Goal: Communication & Community: Answer question/provide support

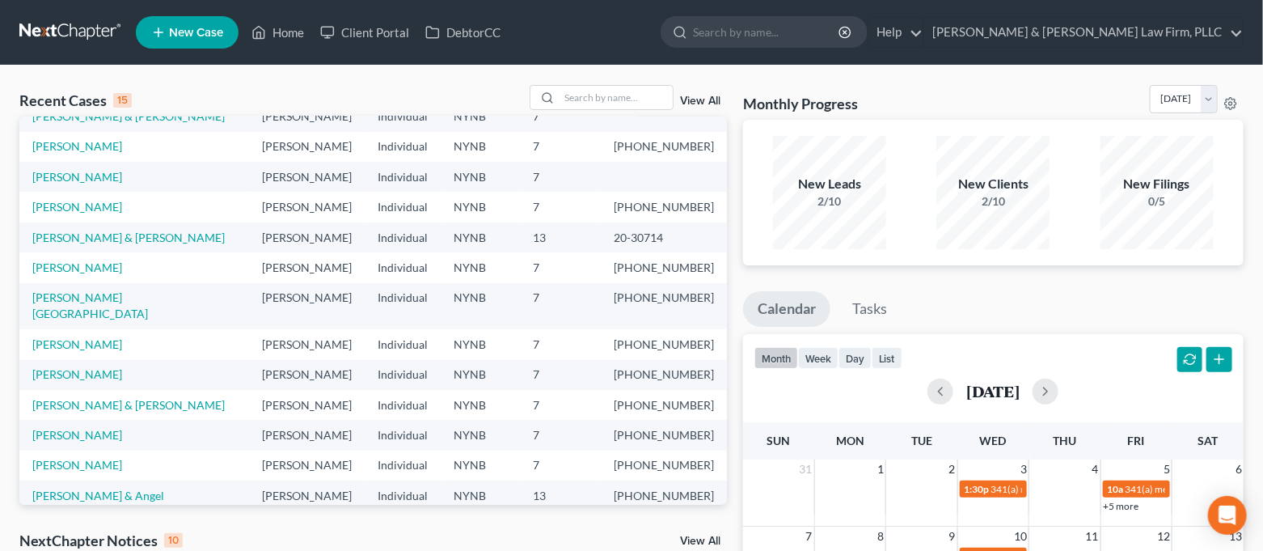
scroll to position [111, 0]
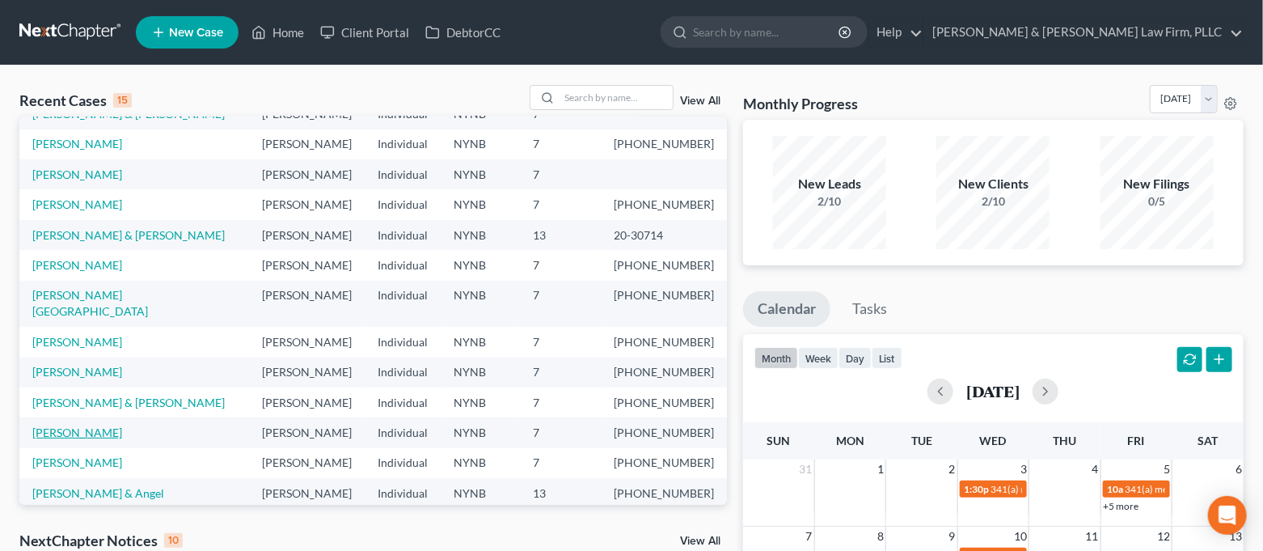
click at [67, 425] on link "[PERSON_NAME]" at bounding box center [77, 432] width 90 height 14
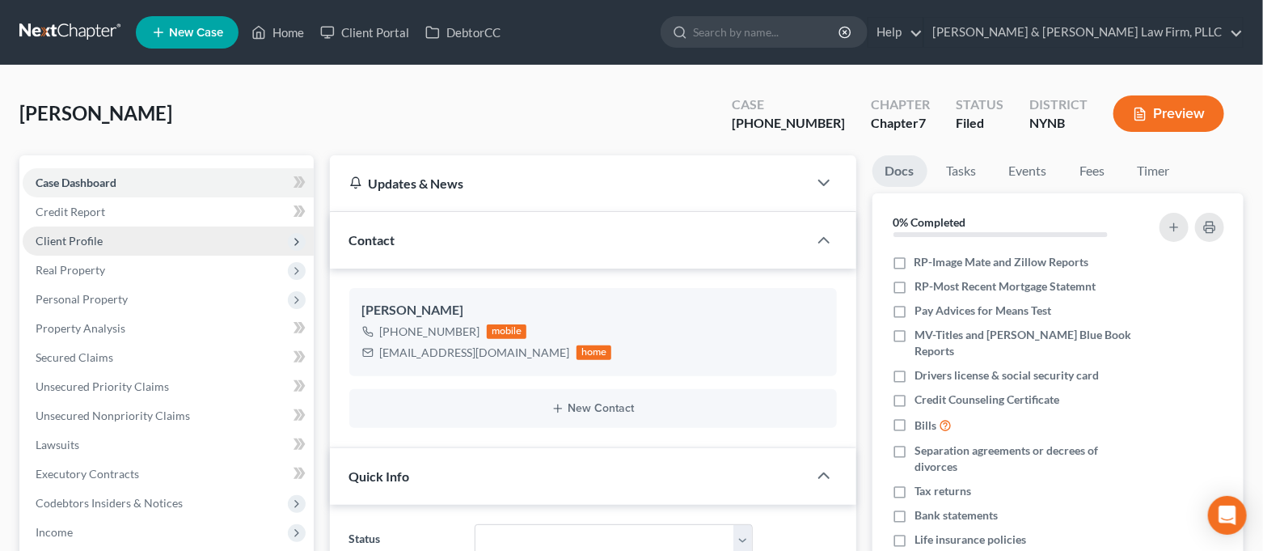
scroll to position [9115, 0]
click at [133, 244] on span "Client Profile" at bounding box center [168, 240] width 291 height 29
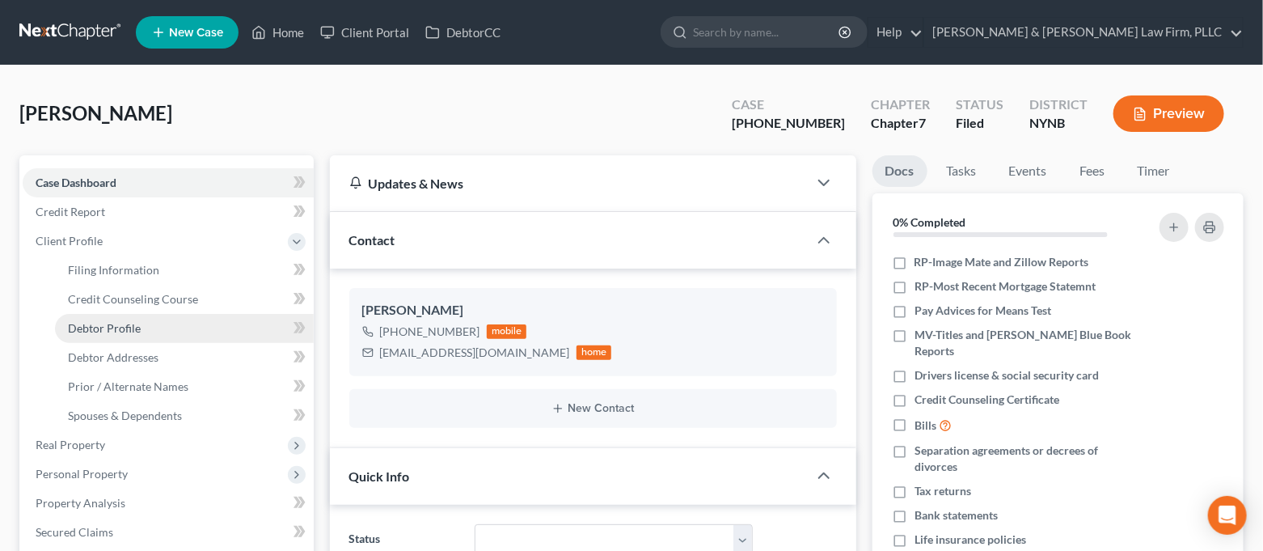
click at [134, 318] on link "Debtor Profile" at bounding box center [184, 328] width 259 height 29
select select "3"
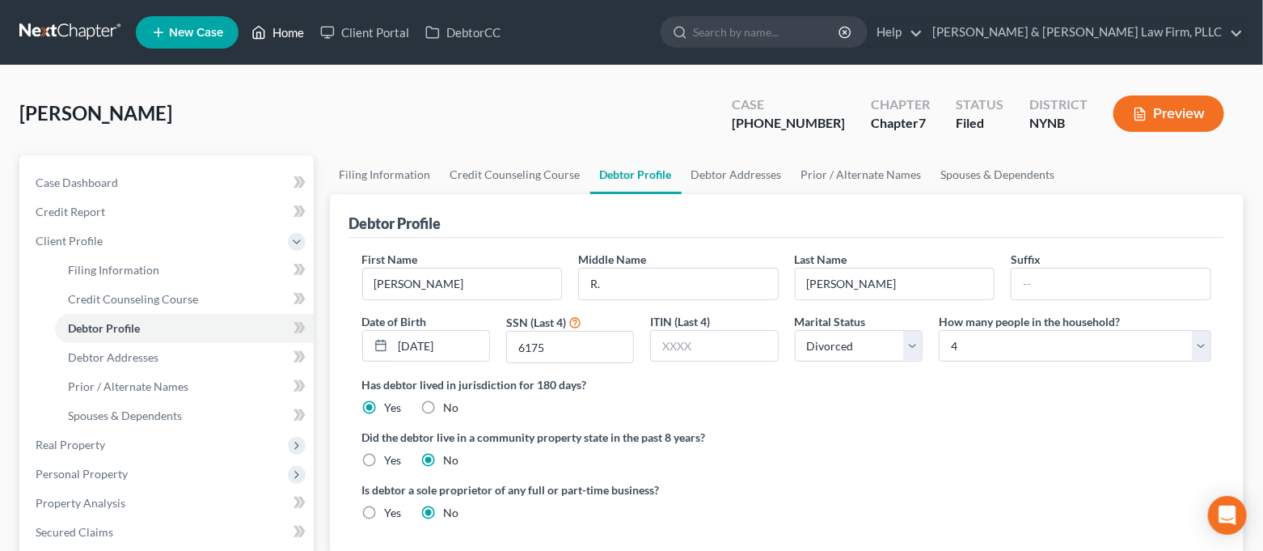
click at [285, 32] on link "Home" at bounding box center [277, 32] width 69 height 29
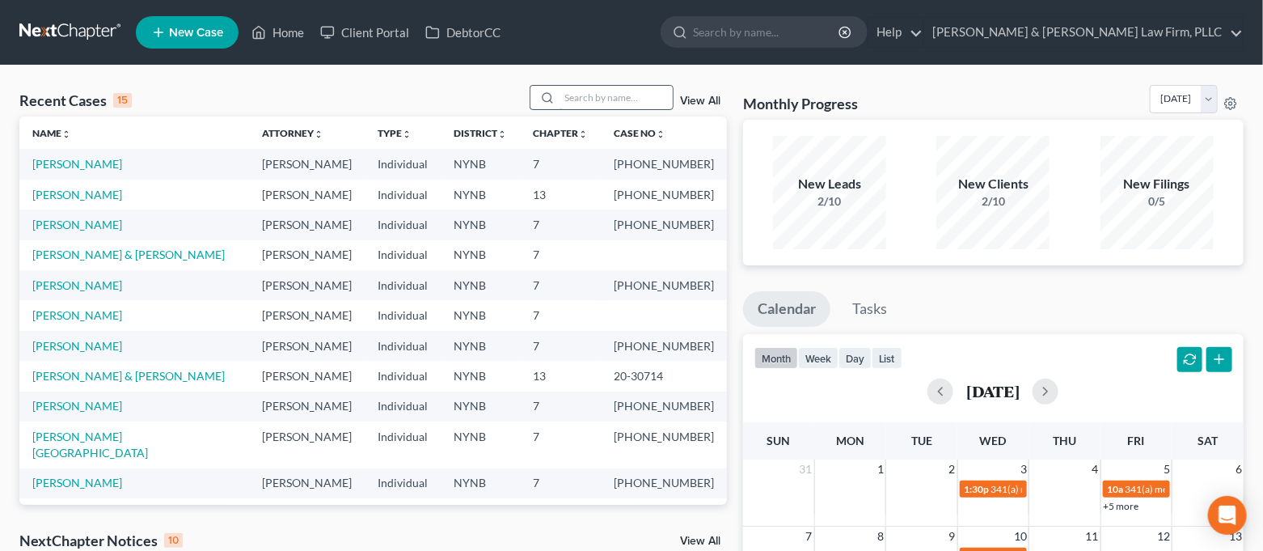
click at [605, 102] on input "search" at bounding box center [615, 97] width 113 height 23
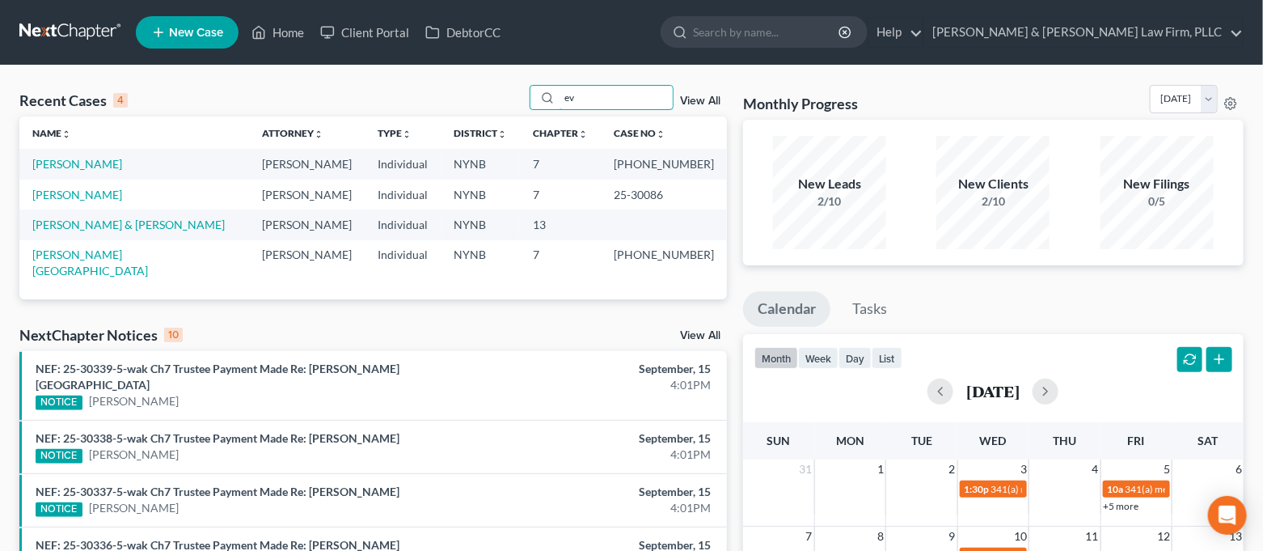
type input "ev"
drag, startPoint x: 635, startPoint y: 164, endPoint x: 694, endPoint y: 165, distance: 59.0
click at [694, 165] on td "[PHONE_NUMBER]" at bounding box center [664, 164] width 126 height 30
copy td "[PHONE_NUMBER]"
click at [87, 161] on link "[PERSON_NAME]" at bounding box center [77, 164] width 90 height 14
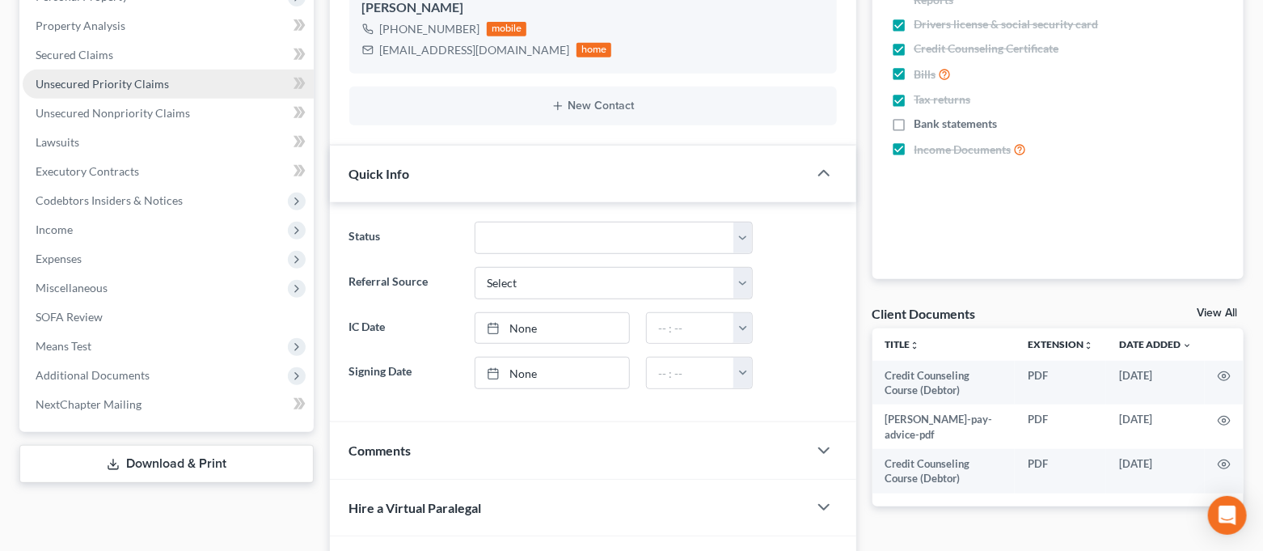
scroll to position [87, 0]
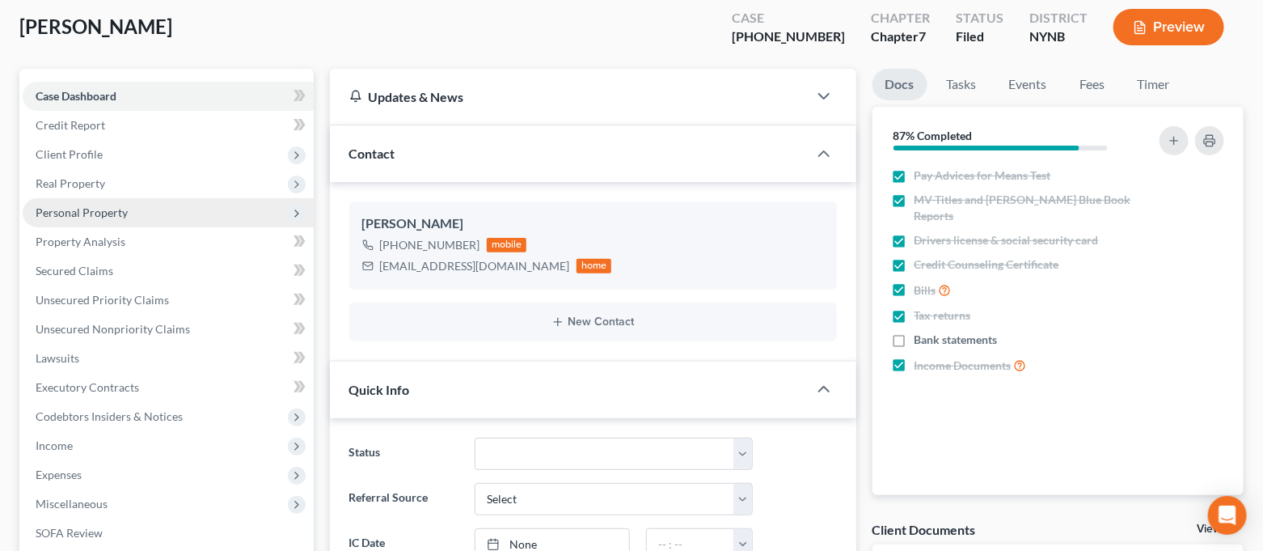
click at [138, 217] on span "Personal Property" at bounding box center [168, 212] width 291 height 29
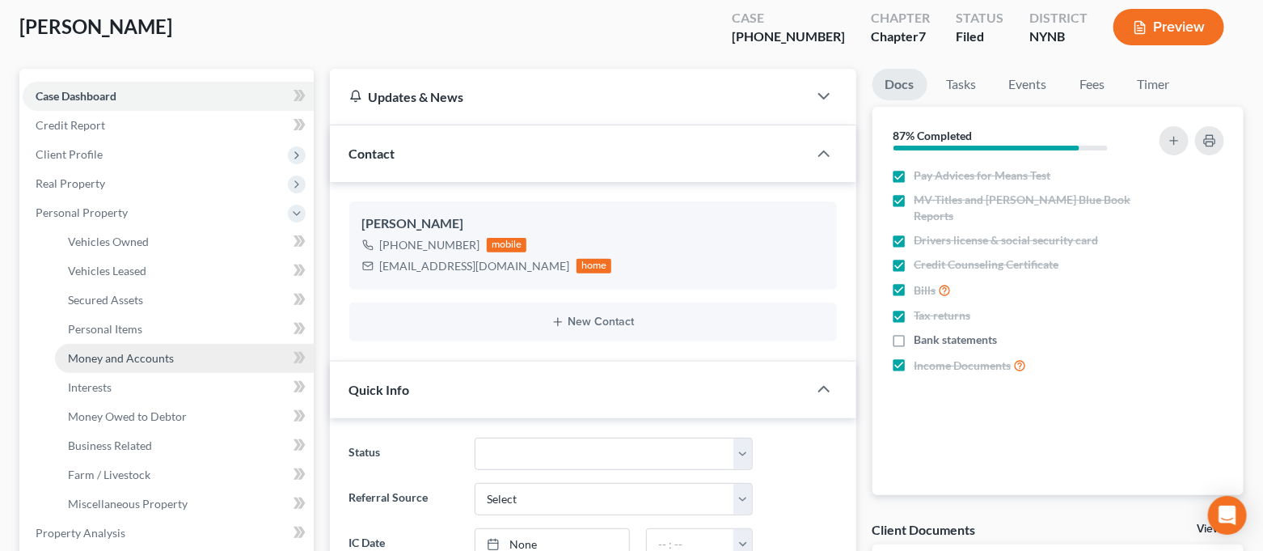
click at [170, 363] on span "Money and Accounts" at bounding box center [121, 358] width 106 height 14
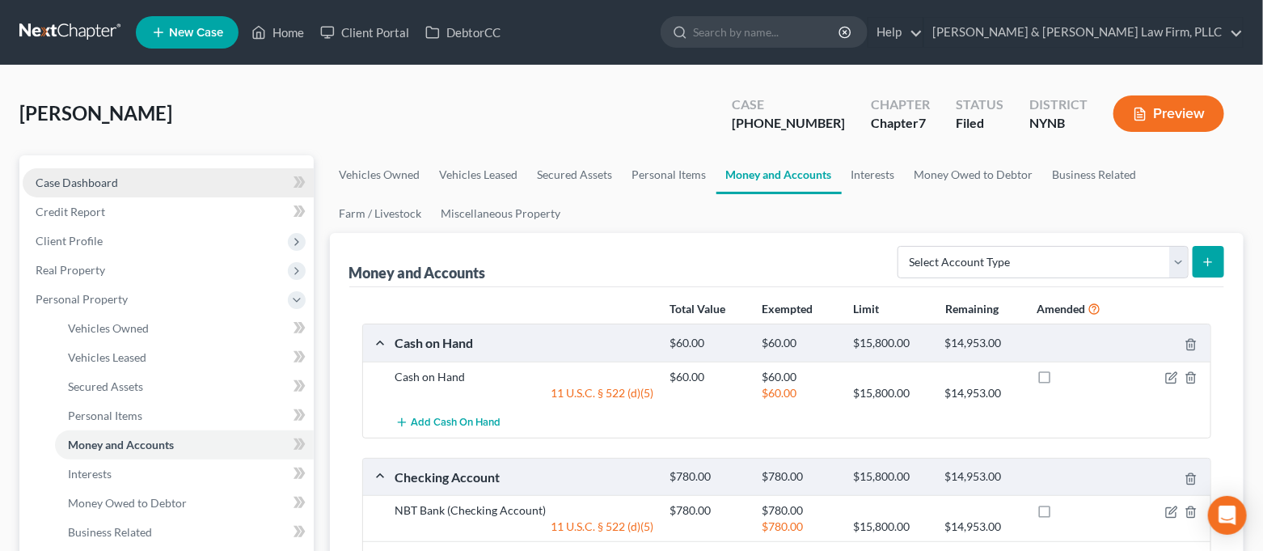
click at [218, 184] on link "Case Dashboard" at bounding box center [168, 182] width 291 height 29
select select "0"
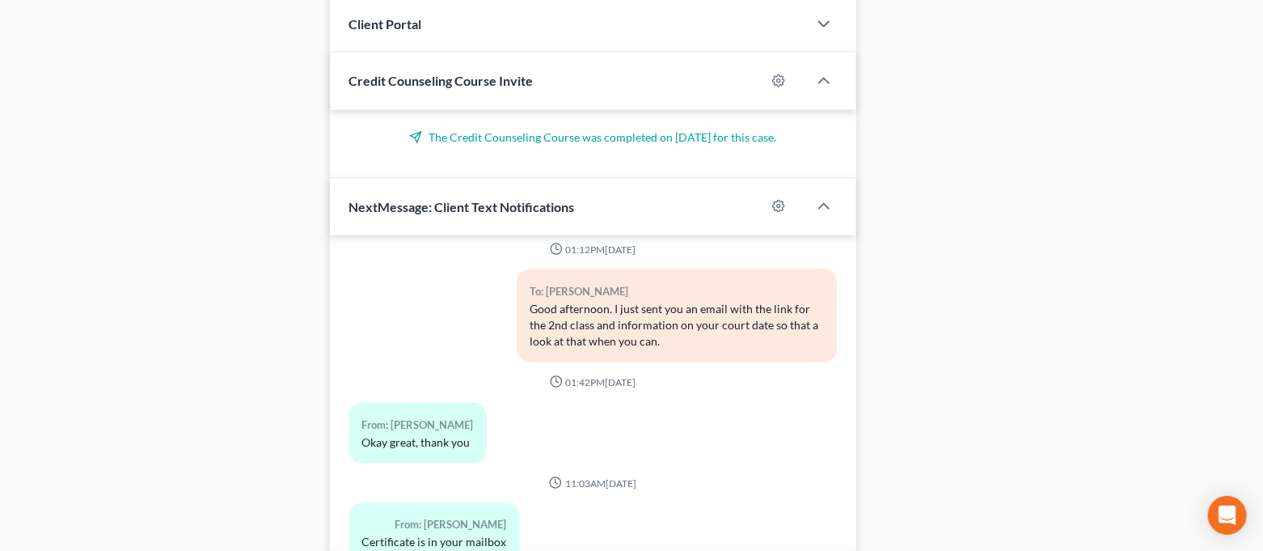
scroll to position [949, 0]
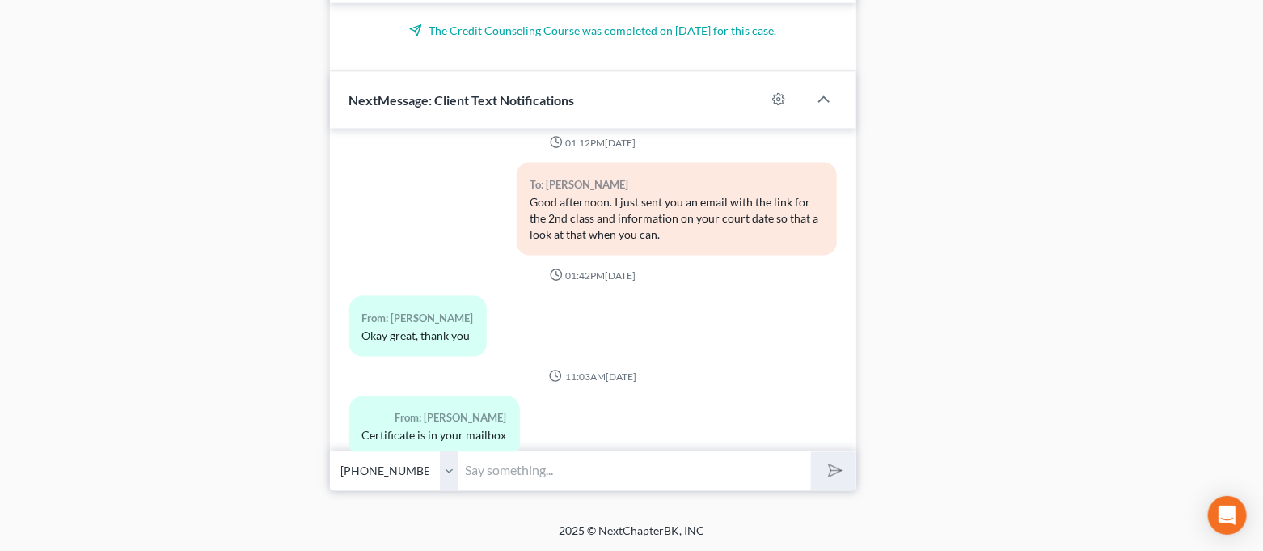
click at [551, 477] on input "text" at bounding box center [635, 471] width 352 height 40
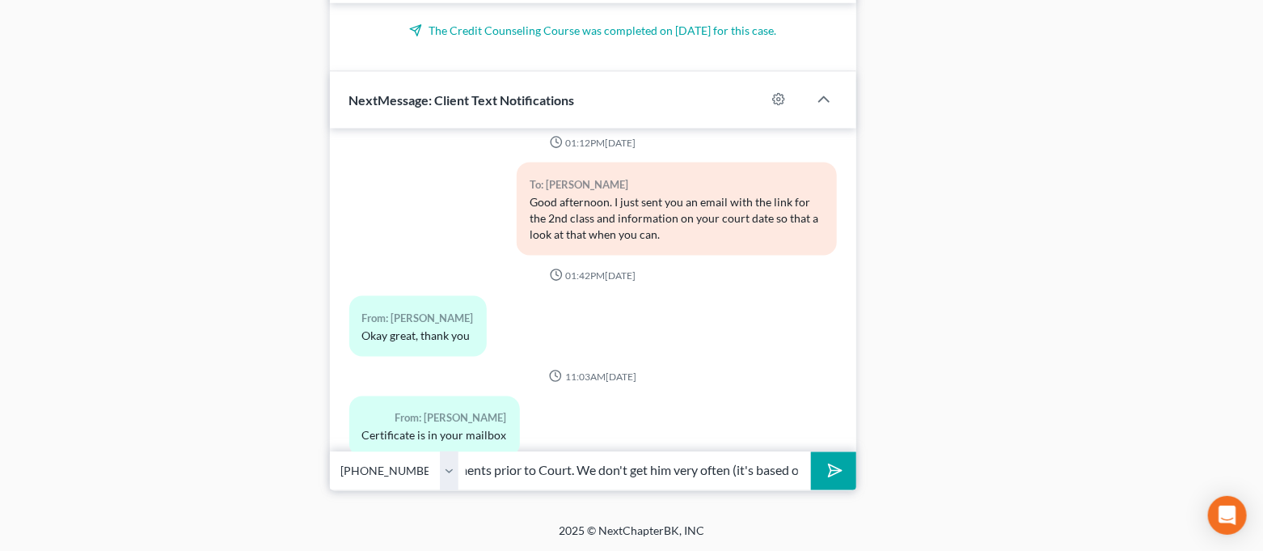
scroll to position [0, 582]
type input "Good afternoon [PERSON_NAME]. The Trustee you were assigned requires we submit …"
click at [1238, 514] on div "Open Intercom Messenger" at bounding box center [1227, 515] width 43 height 43
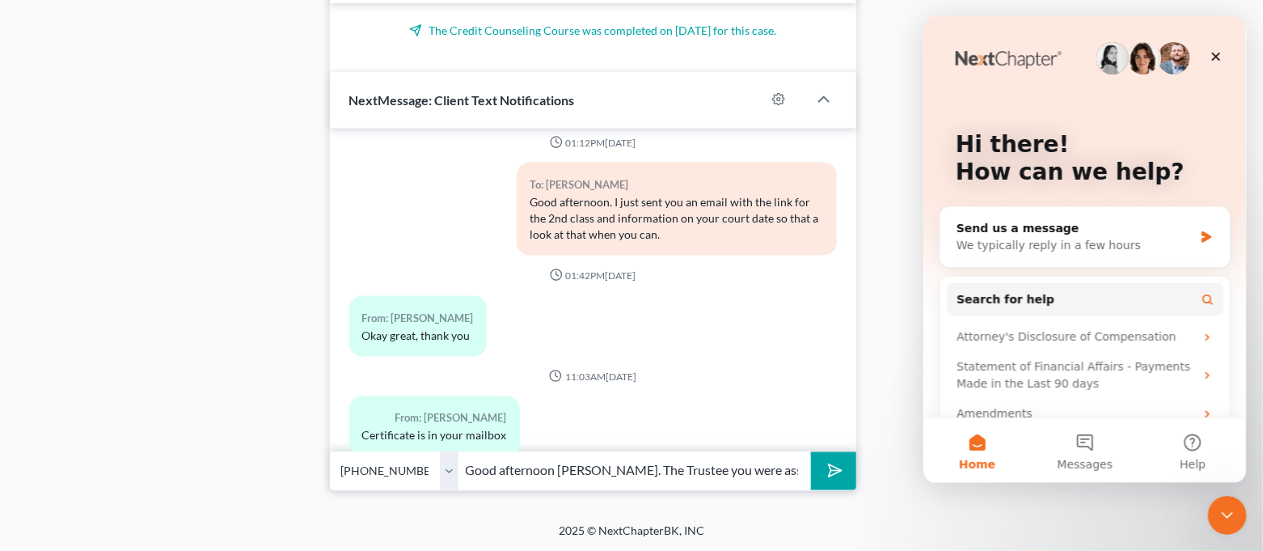
scroll to position [0, 0]
click at [1095, 449] on button "Messages" at bounding box center [1084, 450] width 108 height 65
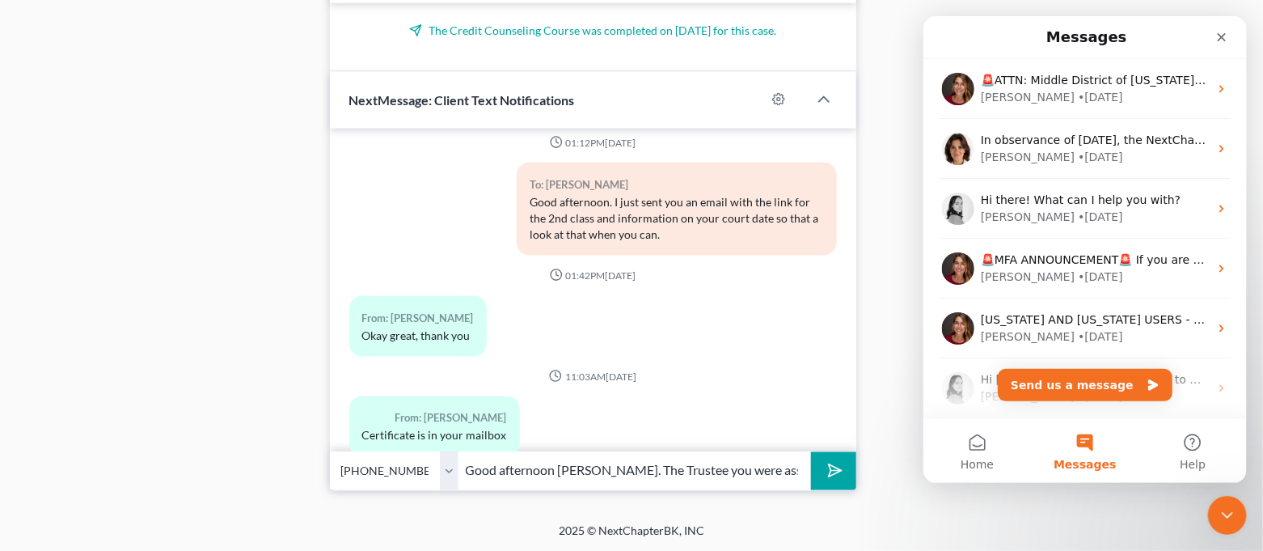
click at [1107, 108] on div "🚨ATTN: Middle District of [US_STATE] The court has added a new Credit Counselin…" at bounding box center [1083, 89] width 323 height 60
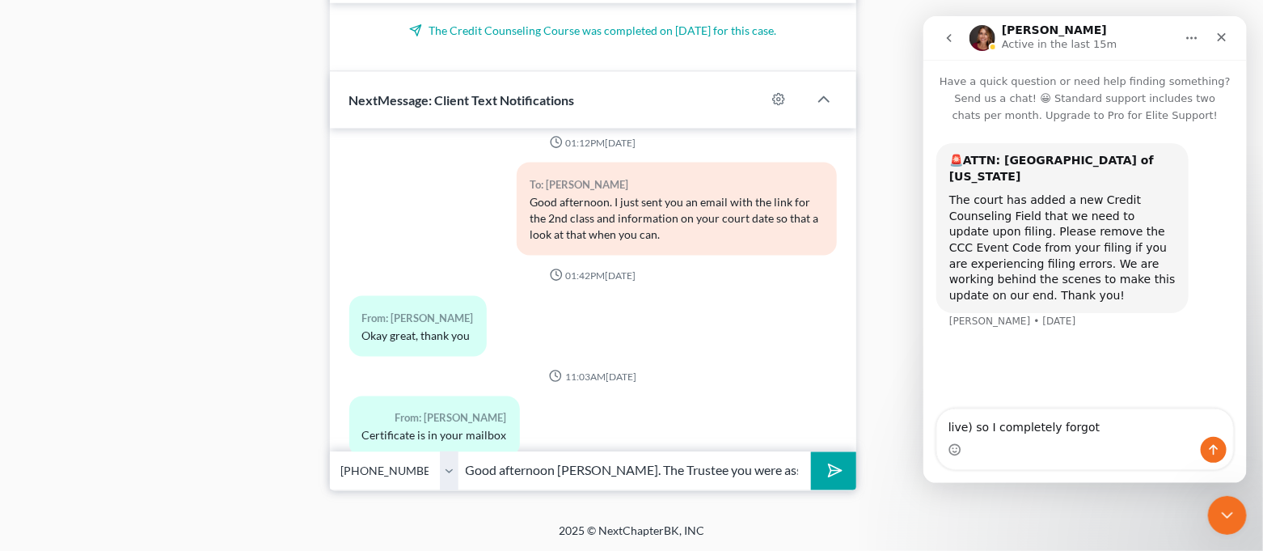
click at [1104, 428] on textarea "live) so I completely forgot" at bounding box center [1084, 422] width 296 height 27
drag, startPoint x: 693, startPoint y: 476, endPoint x: 793, endPoint y: 494, distance: 101.8
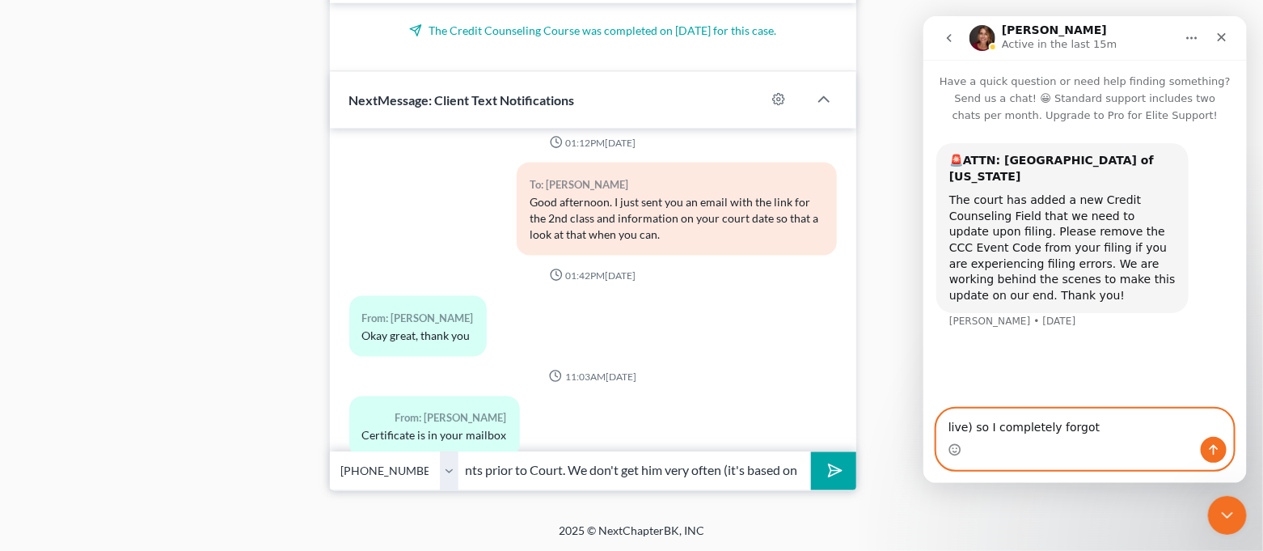
click at [1070, 433] on textarea "live) so I completely forgot" at bounding box center [1084, 422] width 296 height 27
click at [1093, 432] on textarea "live) so I completely forgot" at bounding box center [1084, 422] width 296 height 27
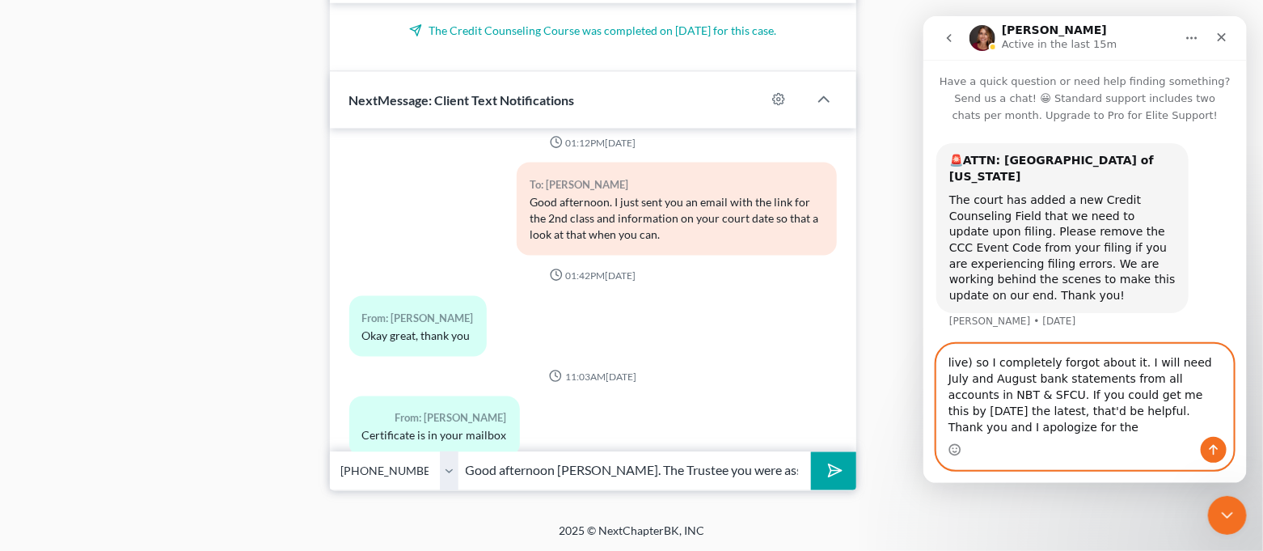
click at [1209, 424] on textarea "live) so I completely forgot about it. I will need July and August bank stateme…" at bounding box center [1084, 390] width 296 height 92
drag, startPoint x: 946, startPoint y: 363, endPoint x: 977, endPoint y: 398, distance: 46.9
click at [977, 398] on textarea "live) so I completely forgot about it. I will need July and August bank stateme…" at bounding box center [1084, 390] width 296 height 92
type textarea "live) so I completely forgot about it. I will need July and August bank stateme…"
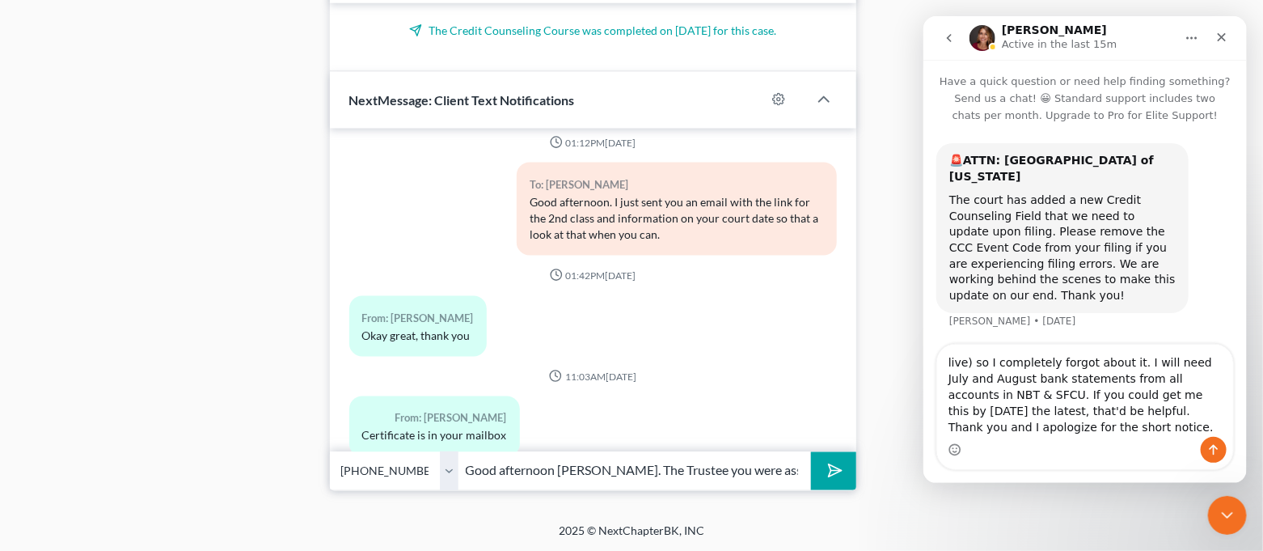
click at [834, 471] on icon "submit" at bounding box center [832, 470] width 23 height 23
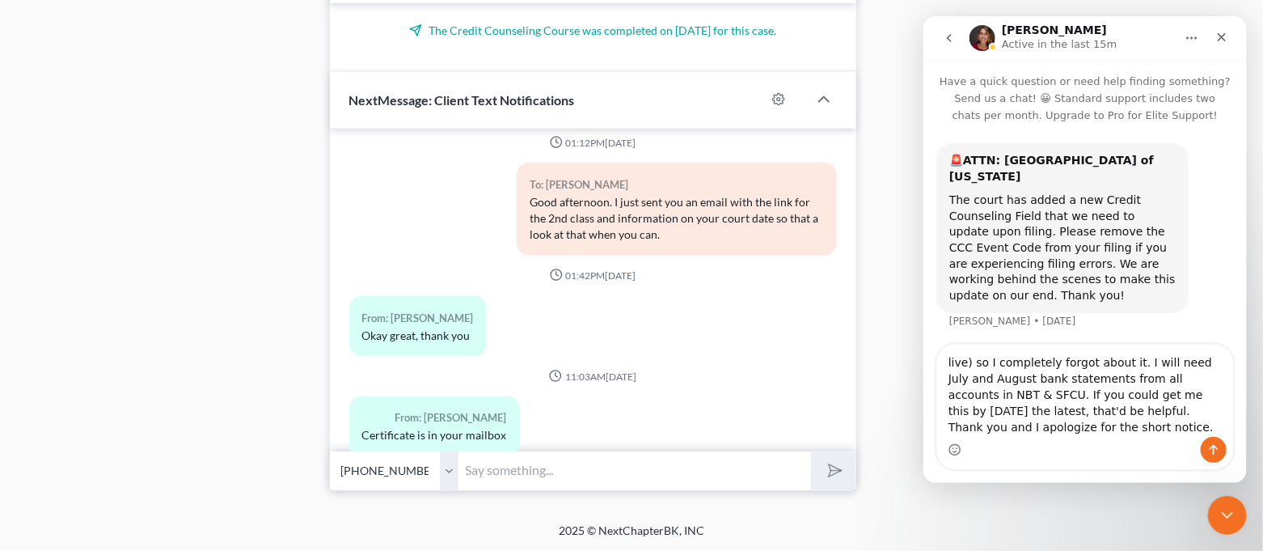
scroll to position [7184, 0]
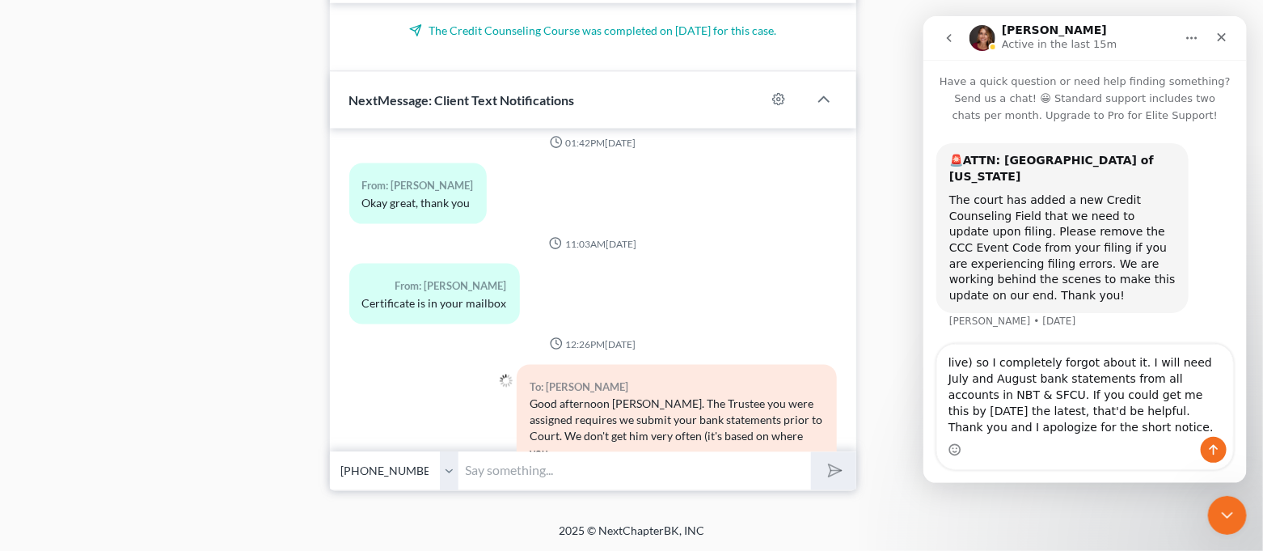
paste input "live) so I completely forgot about it. I will need July and August bank stateme…"
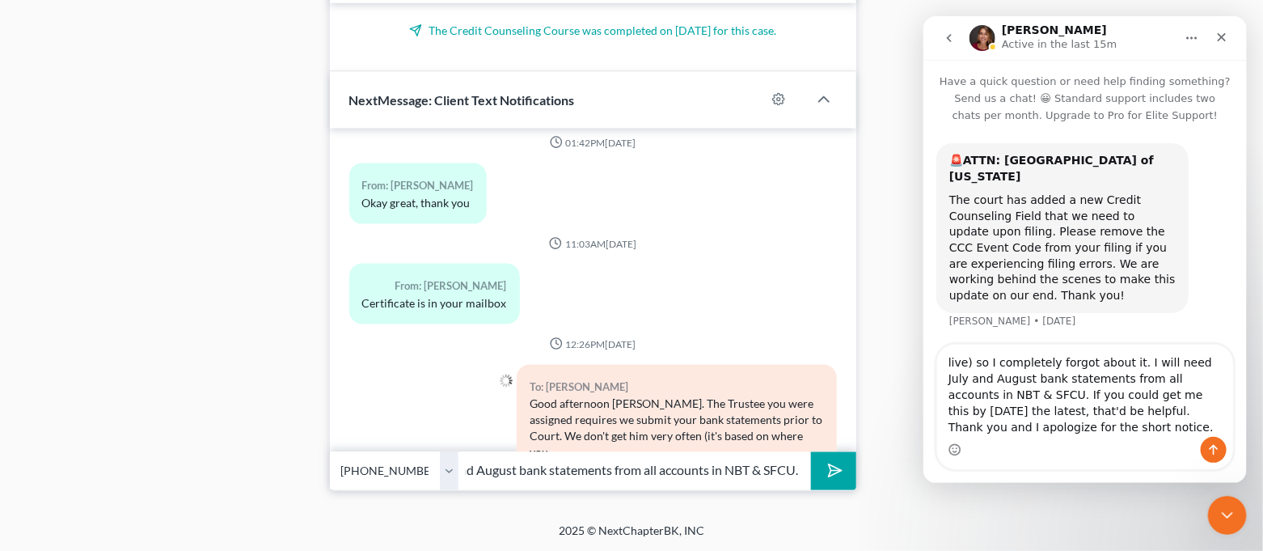
type input "live) so I completely forgot about it. I will need July and August bank stateme…"
click at [841, 474] on button "submit" at bounding box center [833, 471] width 44 height 38
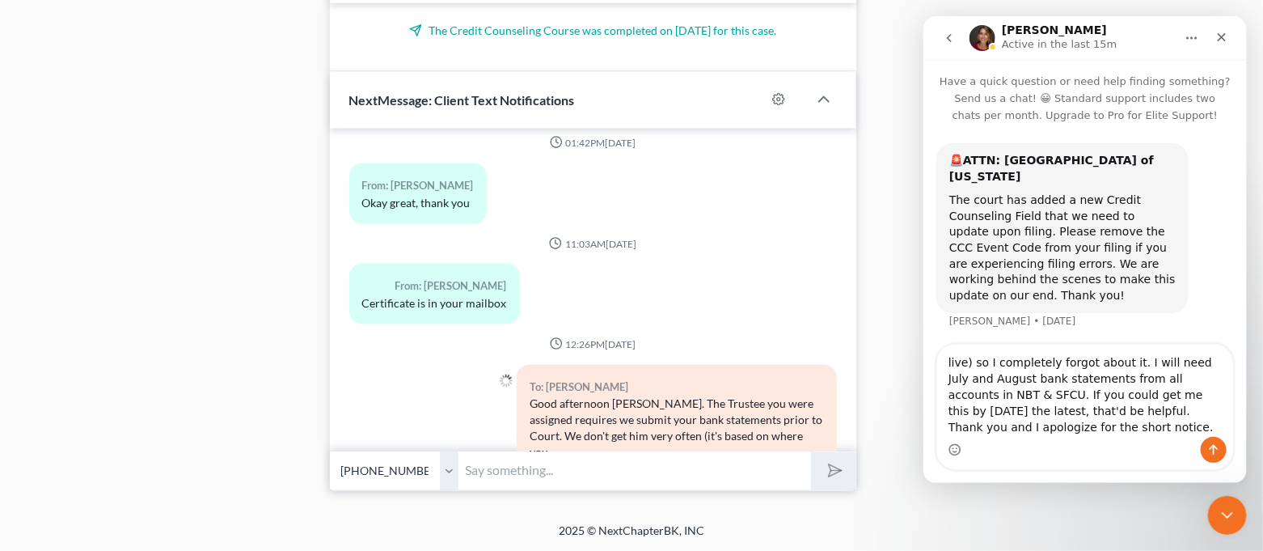
scroll to position [7290, 0]
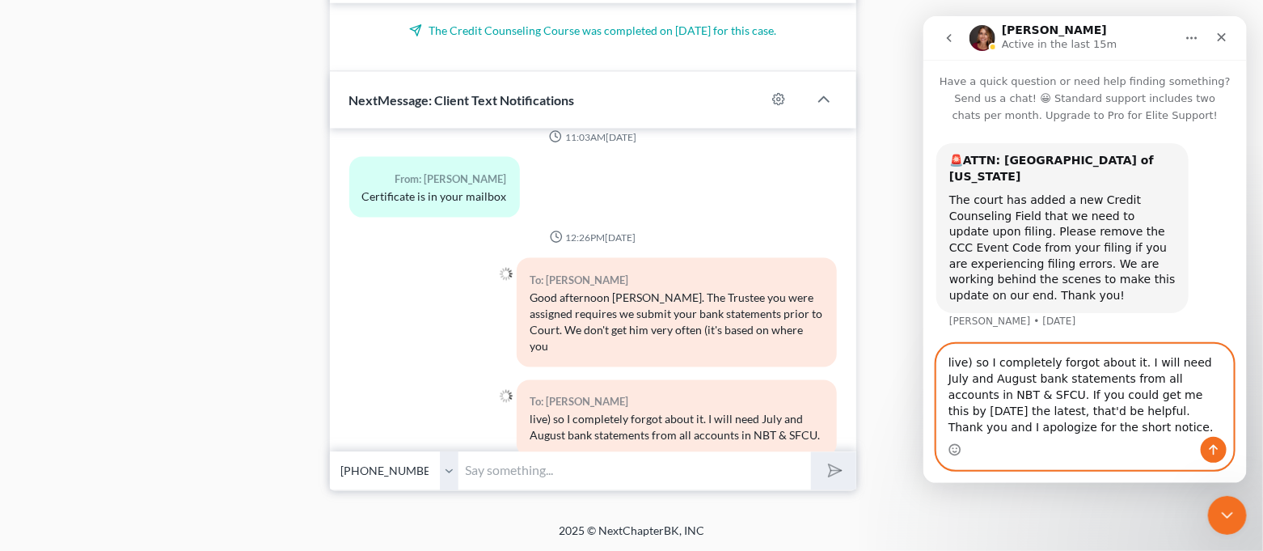
drag, startPoint x: 980, startPoint y: 396, endPoint x: 1013, endPoint y: 433, distance: 49.2
click at [1013, 433] on textarea "live) so I completely forgot about it. I will need July and August bank stateme…" at bounding box center [1084, 390] width 296 height 92
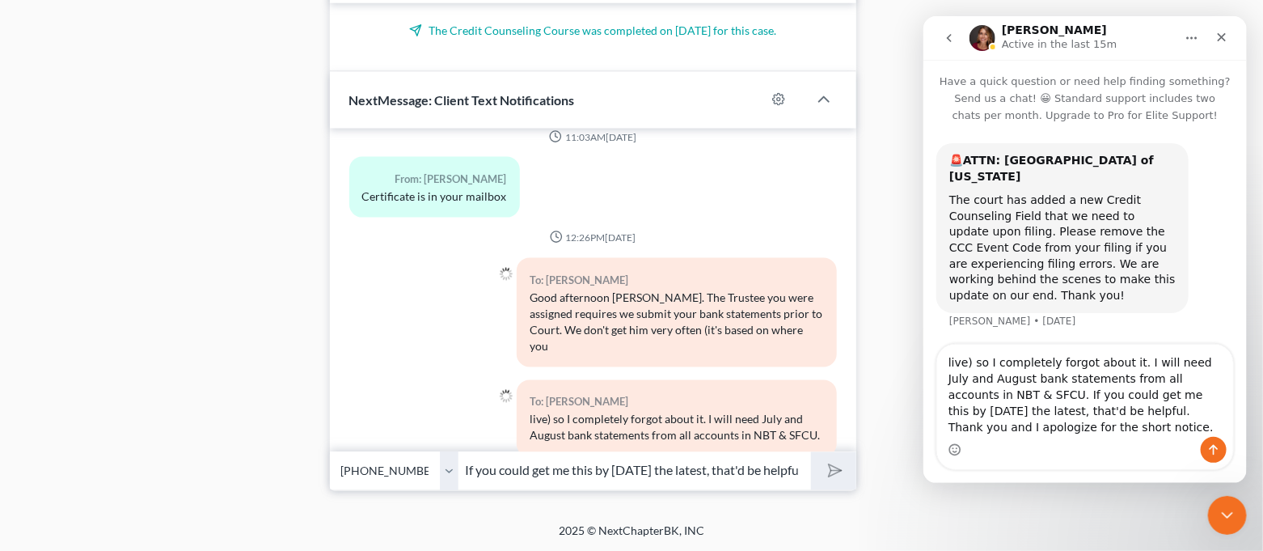
scroll to position [0, 266]
type input "If you could get me this by [DATE] the latest, that'd be helpful. Thank you and…"
click at [825, 465] on icon "submit" at bounding box center [832, 470] width 23 height 23
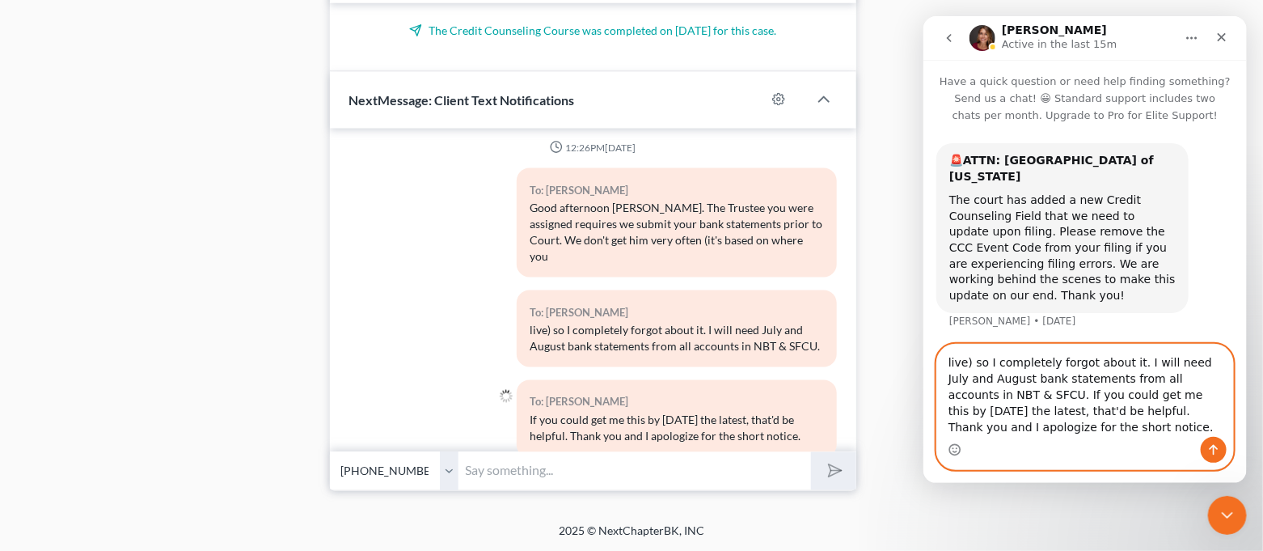
type textarea "live) so I completely forgot about it. I will need July and August bank stateme…"
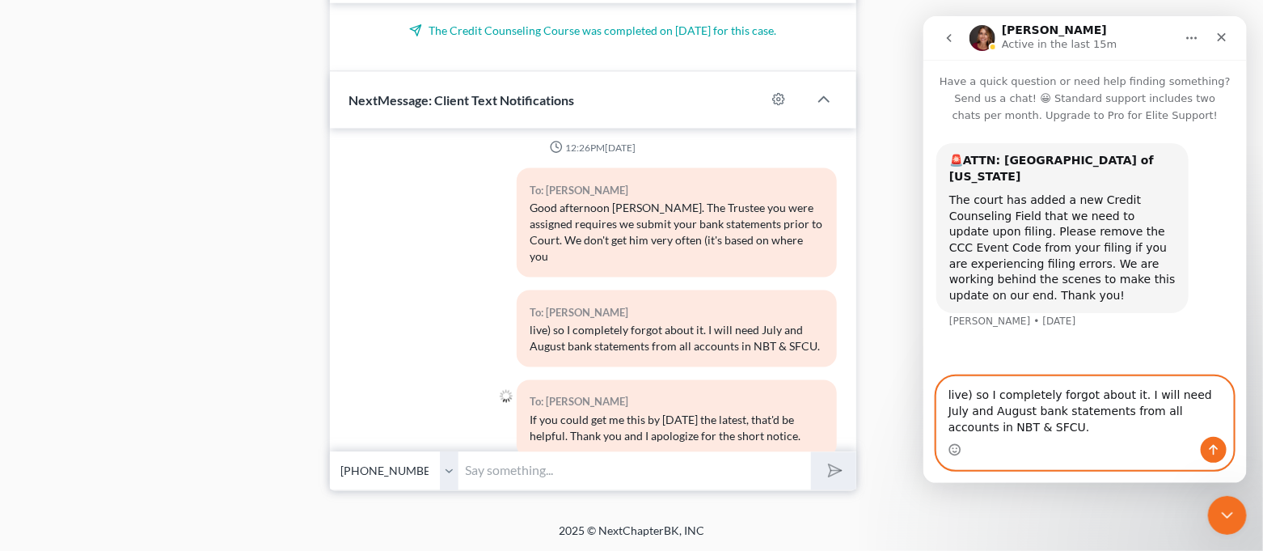
drag, startPoint x: 1015, startPoint y: 426, endPoint x: 941, endPoint y: 390, distance: 82.8
click at [941, 390] on textarea "live) so I completely forgot about it. I will need July and August bank stateme…" at bounding box center [1084, 407] width 296 height 60
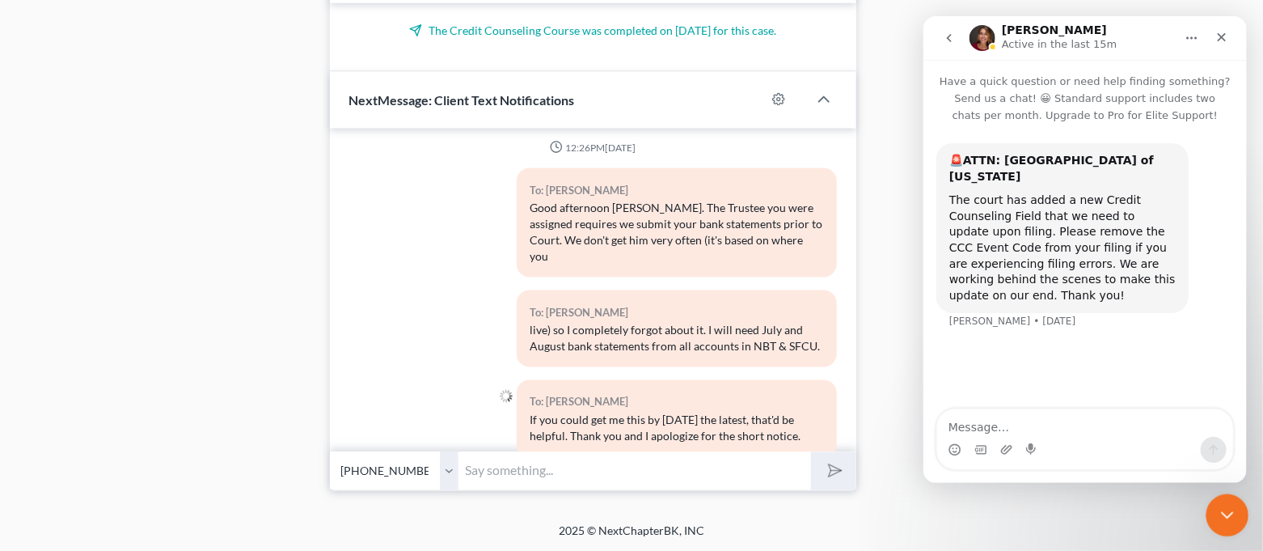
click at [1221, 505] on icon "Close Intercom Messenger" at bounding box center [1224, 512] width 19 height 19
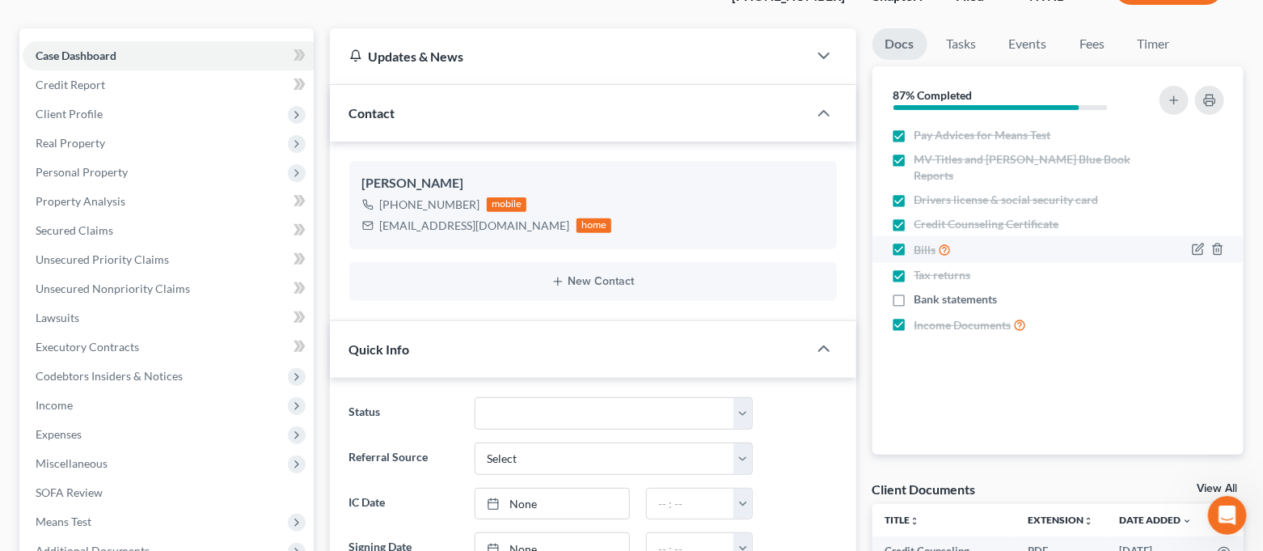
scroll to position [0, 0]
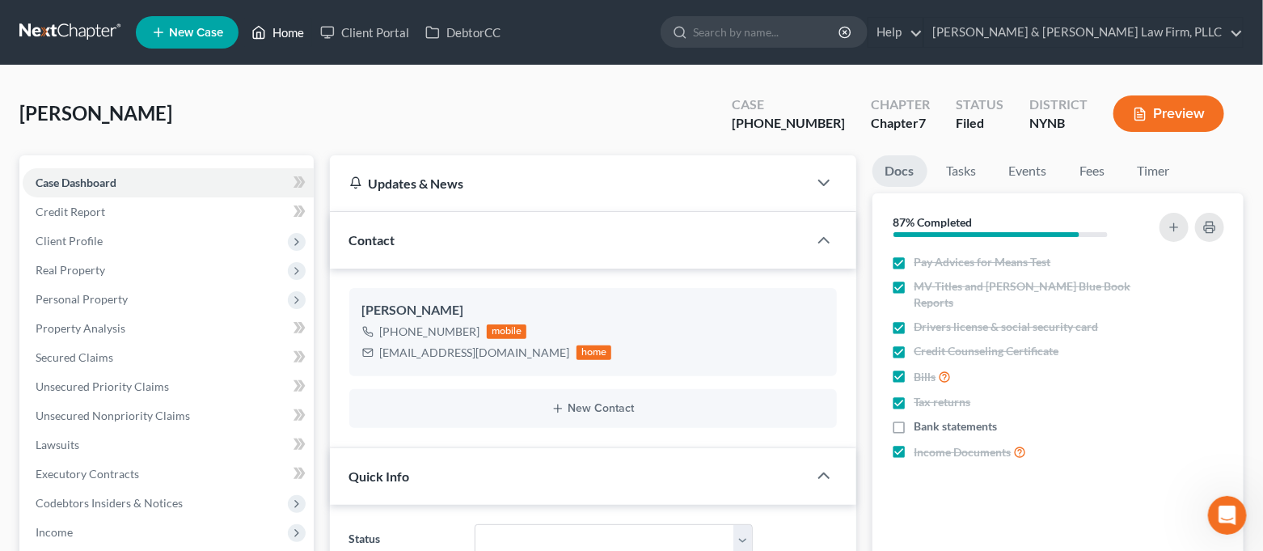
click at [289, 39] on link "Home" at bounding box center [277, 32] width 69 height 29
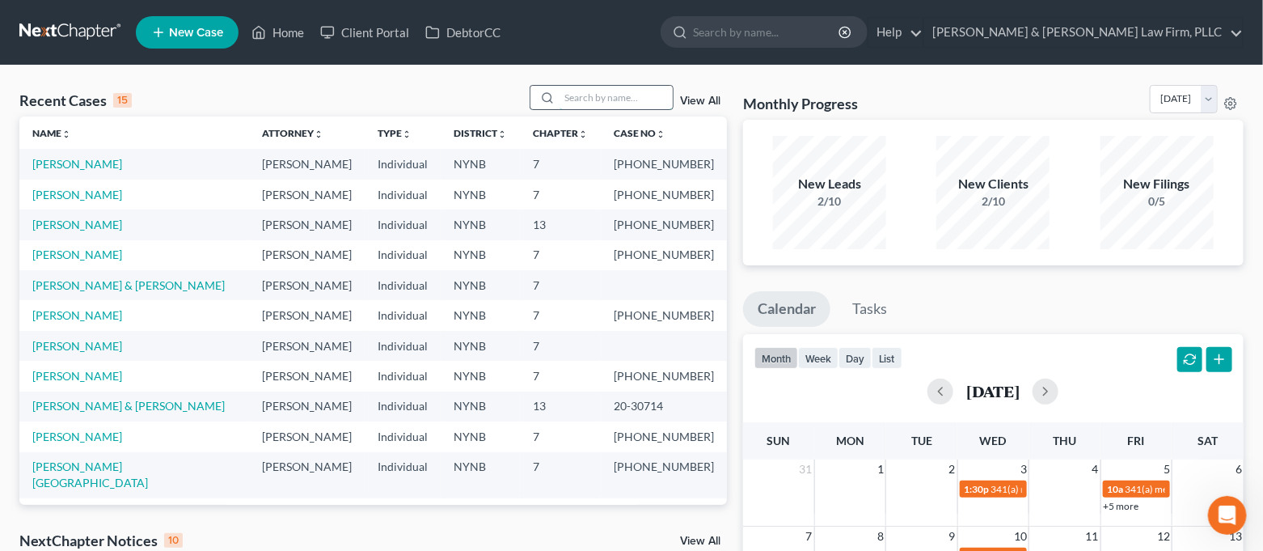
click at [628, 108] on input "search" at bounding box center [615, 97] width 113 height 23
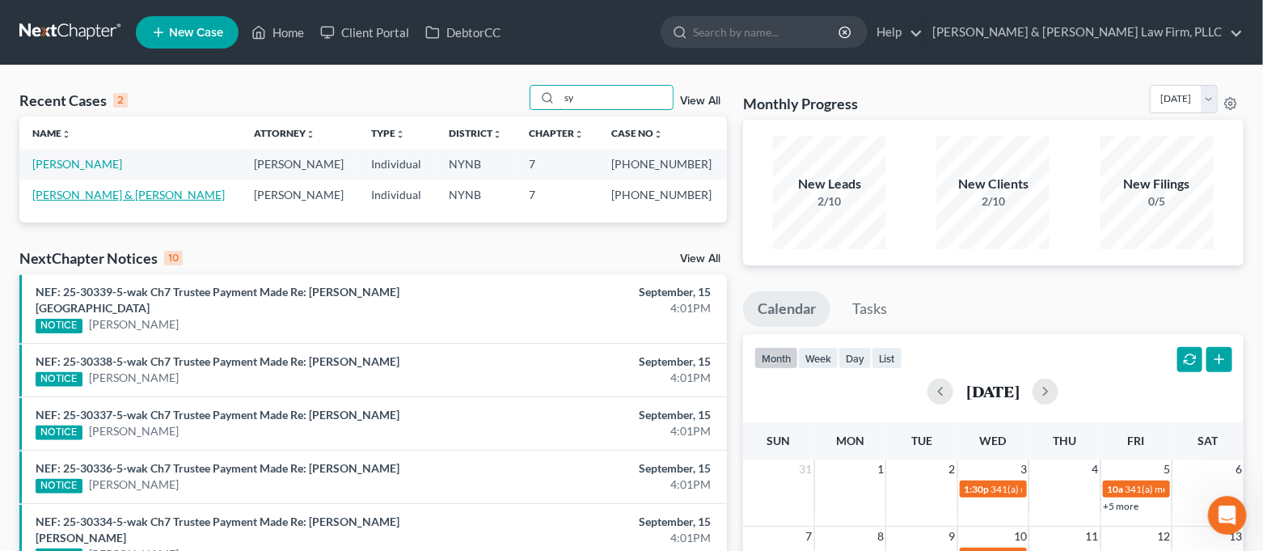
type input "sy"
click at [98, 192] on link "[PERSON_NAME] & [PERSON_NAME]" at bounding box center [128, 195] width 192 height 14
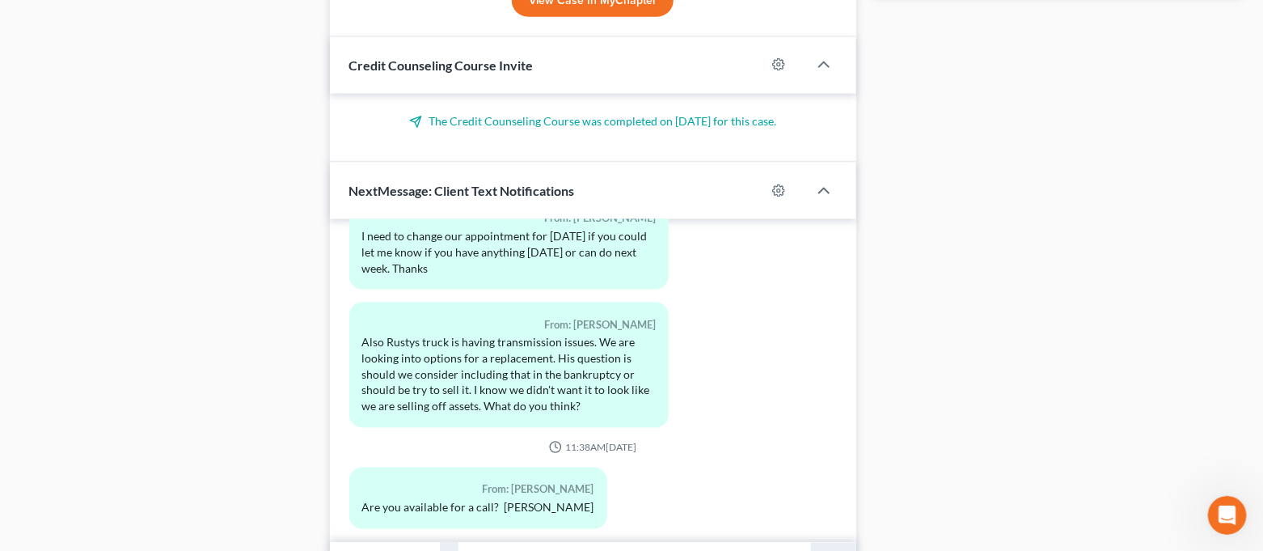
scroll to position [1049, 0]
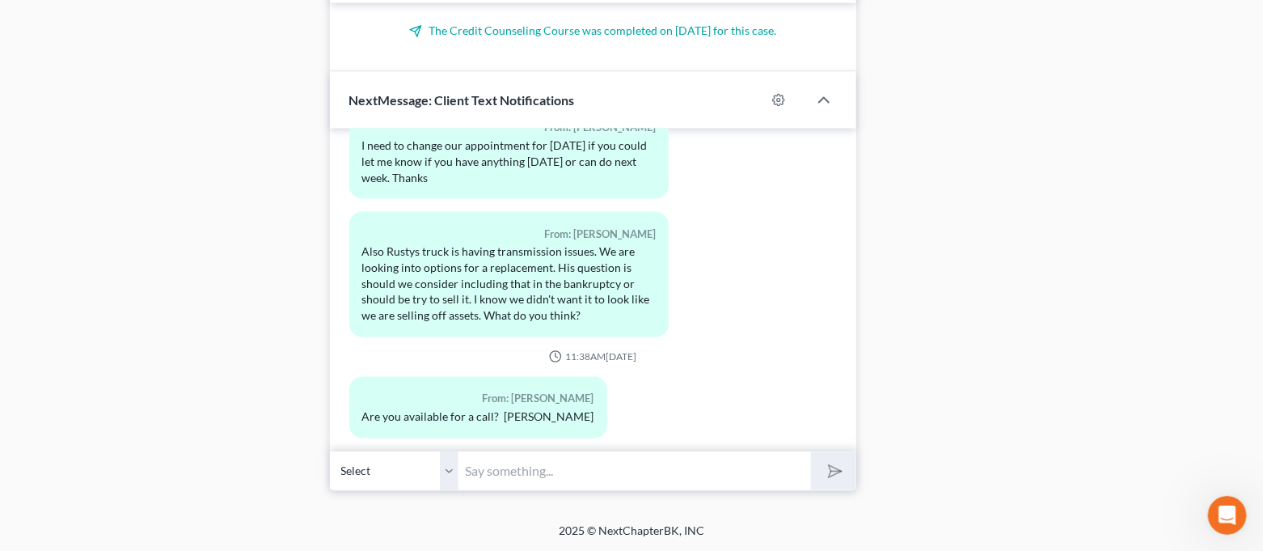
click at [602, 456] on input "text" at bounding box center [635, 471] width 352 height 40
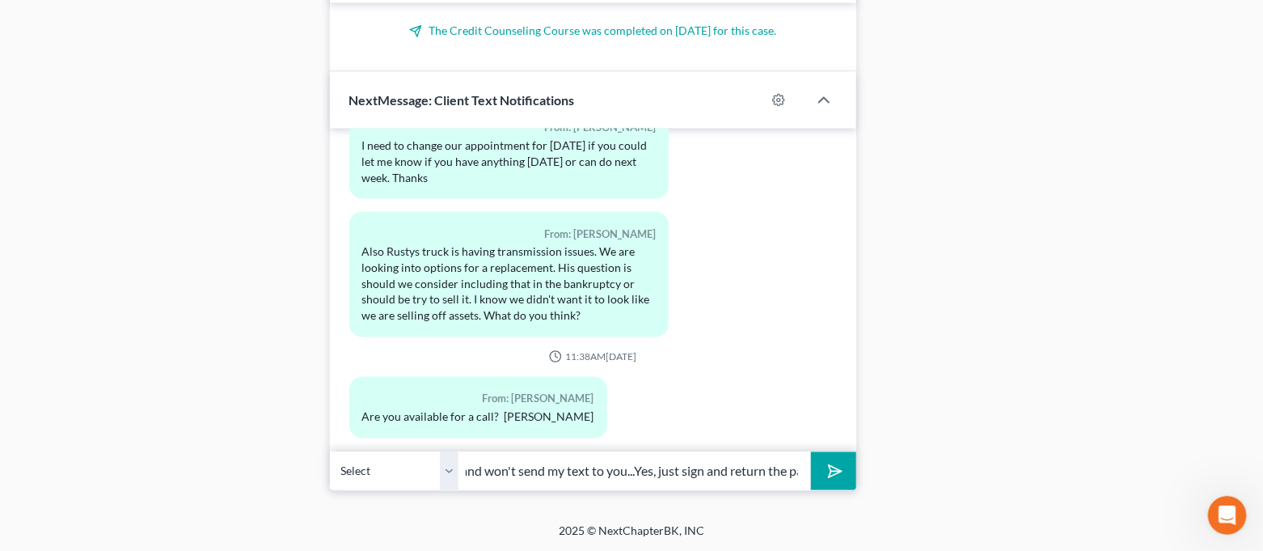
scroll to position [0, 519]
type input "Hi [PERSON_NAME], its [PERSON_NAME] from [PERSON_NAME]...my ipad is malfunction…"
click at [1220, 508] on icon "Open Intercom Messenger" at bounding box center [1225, 513] width 27 height 27
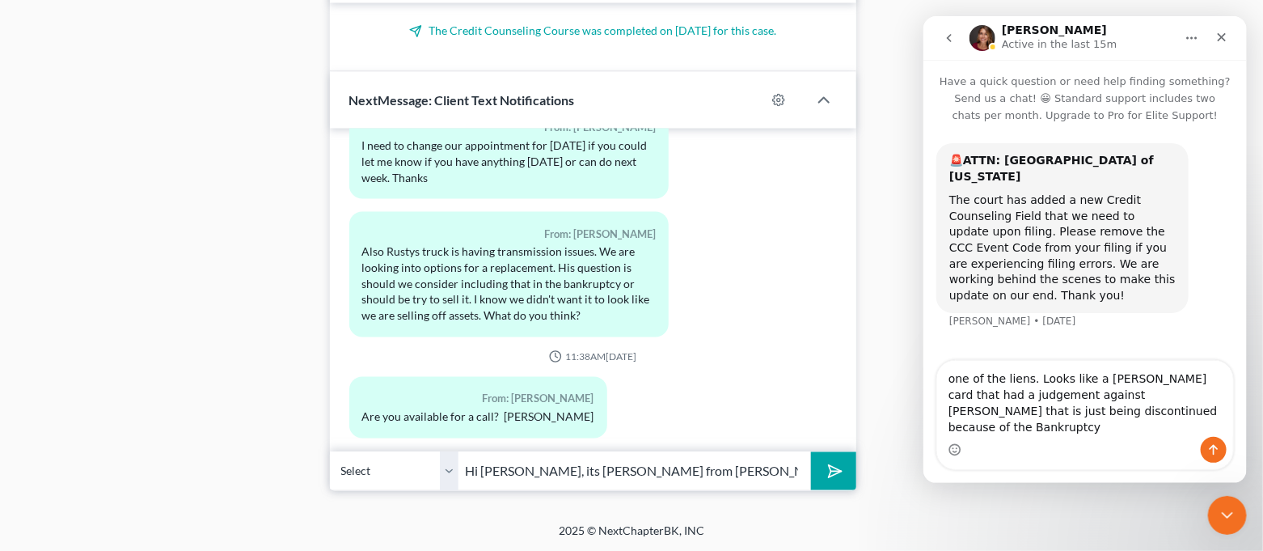
drag, startPoint x: 1161, startPoint y: 433, endPoint x: 921, endPoint y: 391, distance: 243.6
click at [922, 391] on html "[PERSON_NAME] Active in the last 15m Have a quick question or need help finding…" at bounding box center [1083, 249] width 323 height 466
type textarea "one of the liens. Looks like a [PERSON_NAME] card that had a judgement against …"
click at [817, 471] on button "submit" at bounding box center [833, 471] width 44 height 38
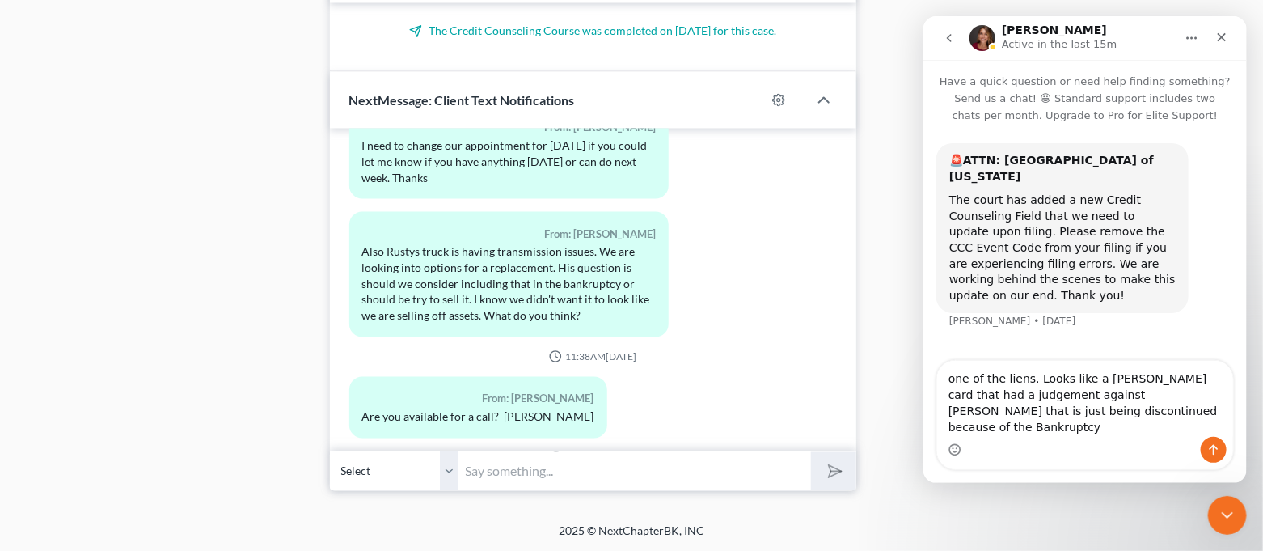
scroll to position [1252, 0]
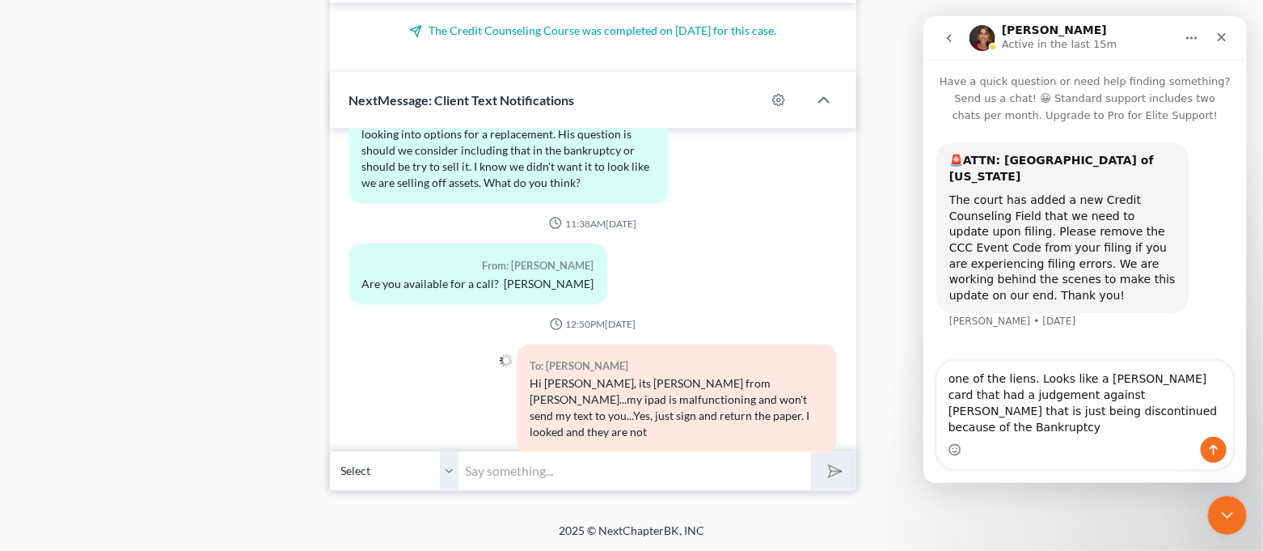
paste input "one of the liens. Looks like a [PERSON_NAME] card that had a judgement against …"
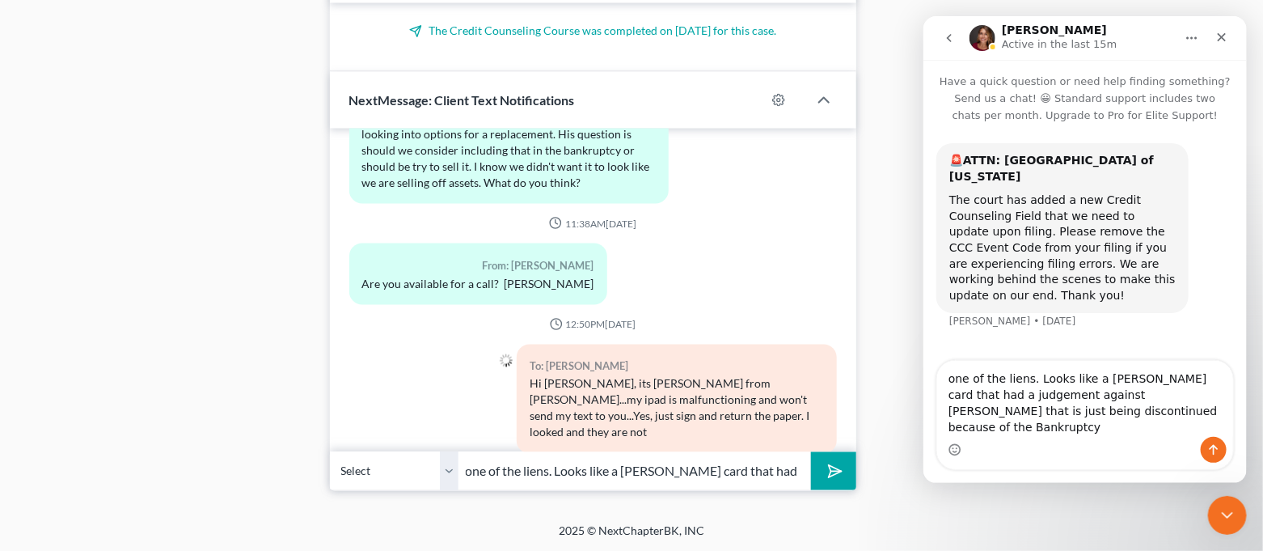
scroll to position [0, 420]
type input "one of the liens. Looks like a [PERSON_NAME] card that had a judgement against …"
click at [850, 467] on button "submit" at bounding box center [833, 471] width 44 height 38
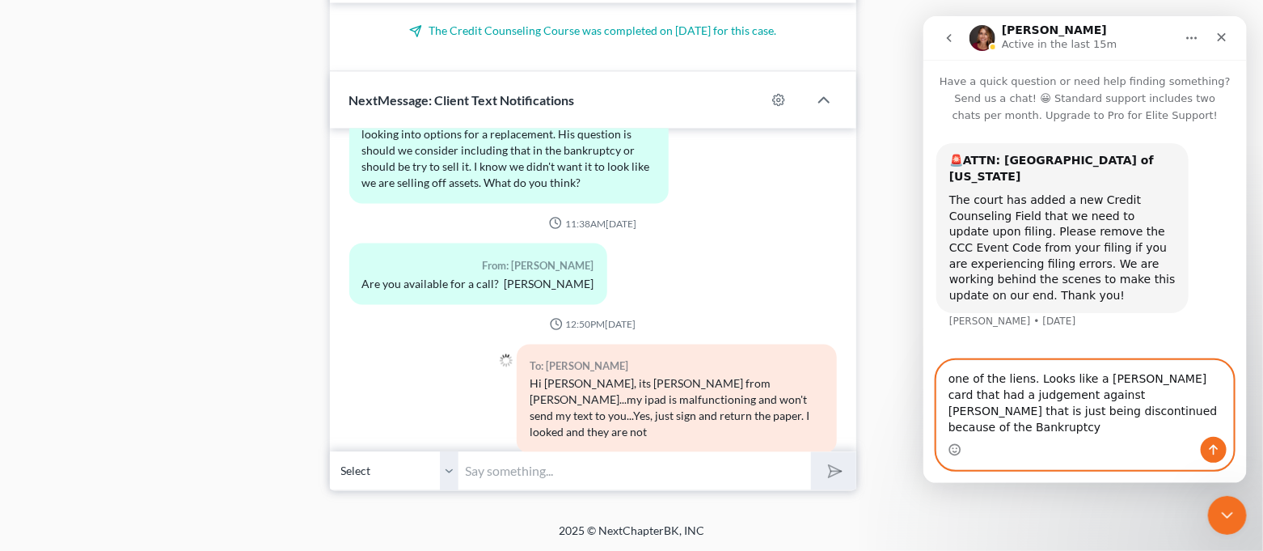
scroll to position [1358, 0]
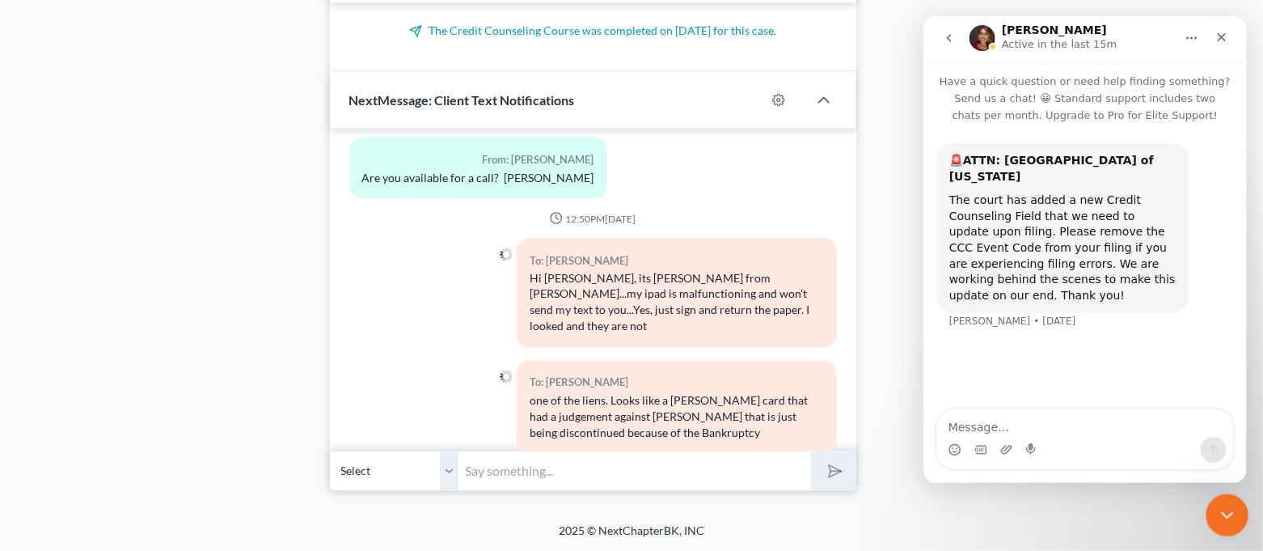
click at [1243, 519] on div "Close Intercom Messenger" at bounding box center [1224, 512] width 39 height 39
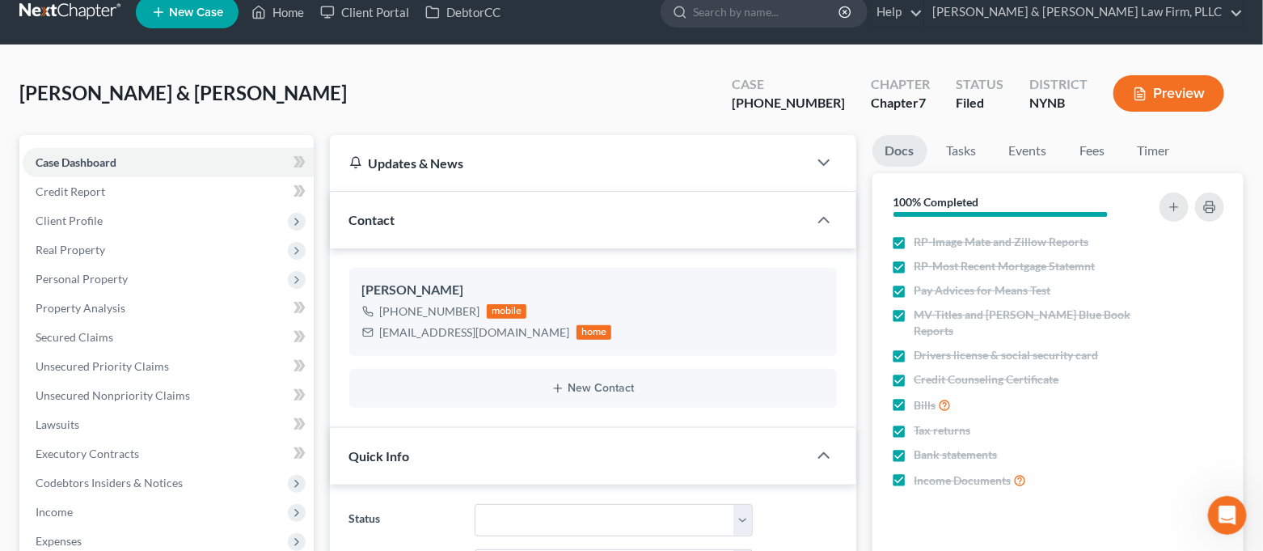
scroll to position [0, 0]
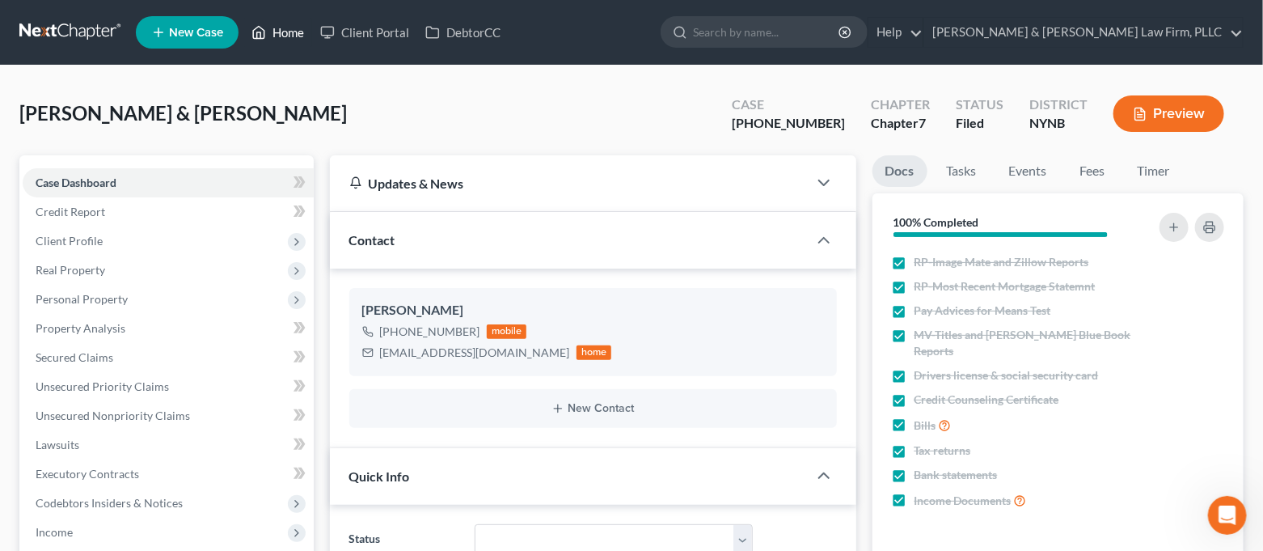
drag, startPoint x: 272, startPoint y: 36, endPoint x: 276, endPoint y: 0, distance: 35.9
click at [272, 36] on link "Home" at bounding box center [277, 32] width 69 height 29
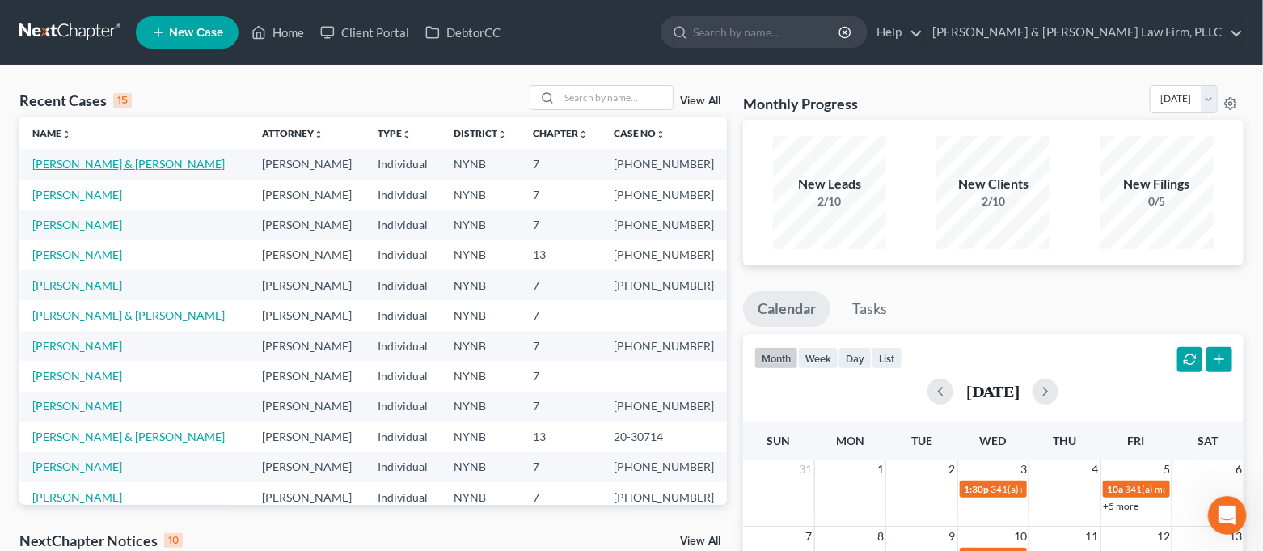
click at [128, 164] on link "[PERSON_NAME] & [PERSON_NAME]" at bounding box center [128, 164] width 192 height 14
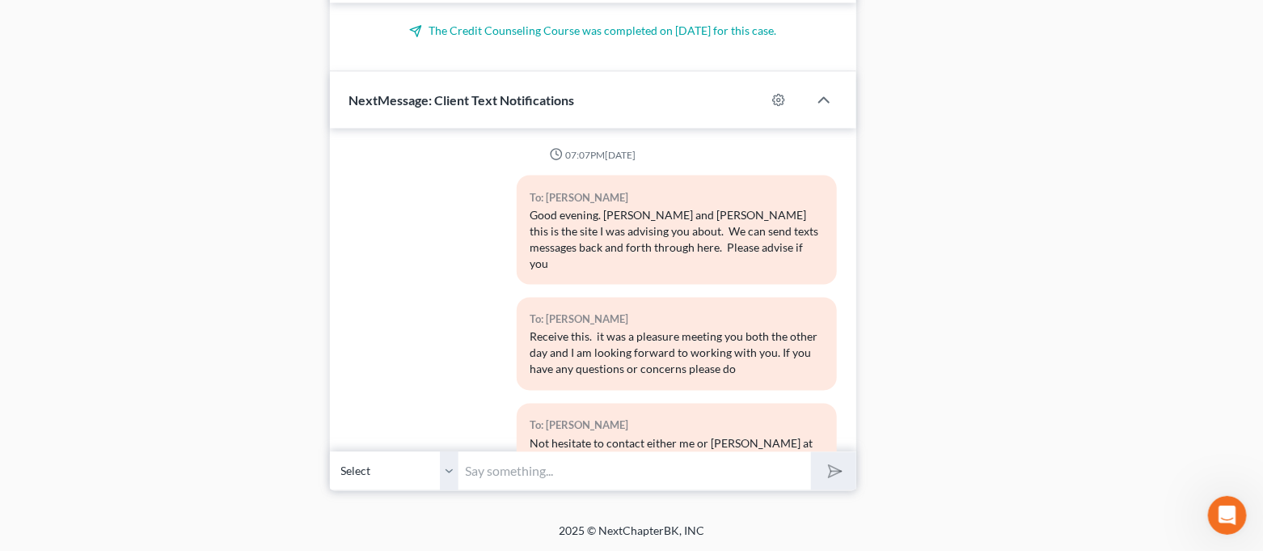
scroll to position [1432, 0]
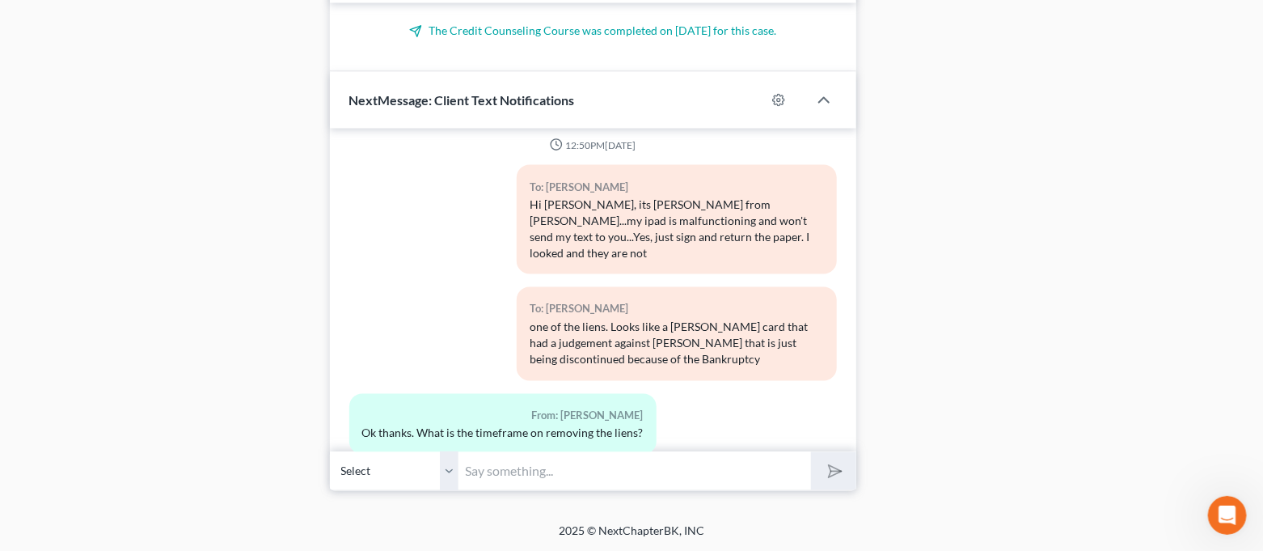
click at [618, 484] on input "text" at bounding box center [635, 471] width 352 height 40
click at [718, 473] on input "[PERSON_NAME] said he in currently working on" at bounding box center [635, 471] width 352 height 40
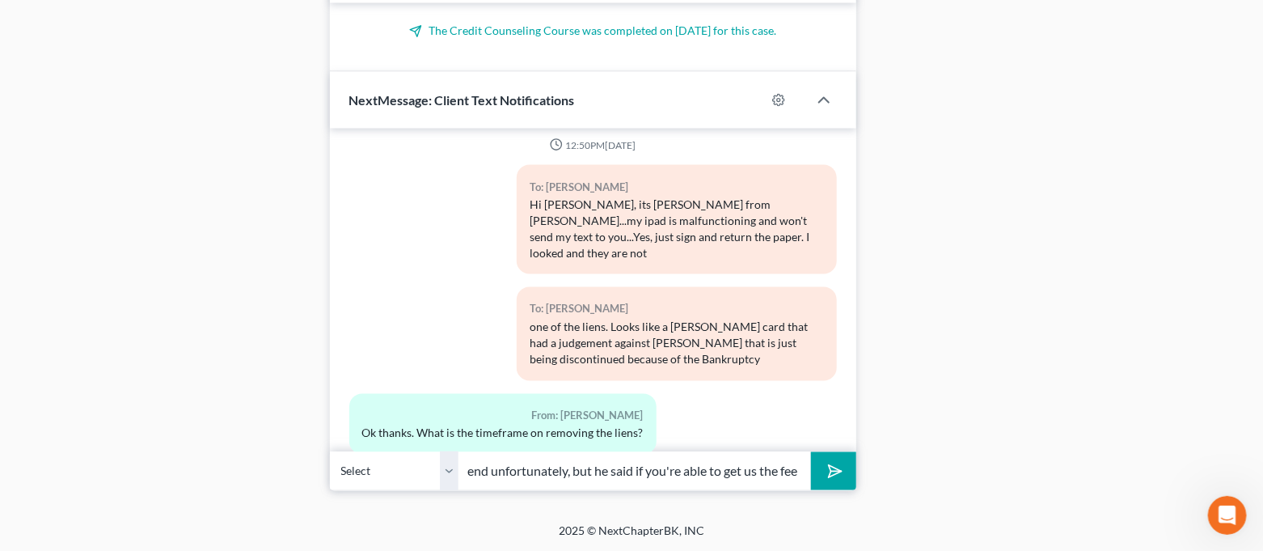
scroll to position [0, 517]
type input "[PERSON_NAME] said he in currently working on, lien removal is a very lengthy p…"
click at [811, 452] on button "submit" at bounding box center [833, 471] width 44 height 38
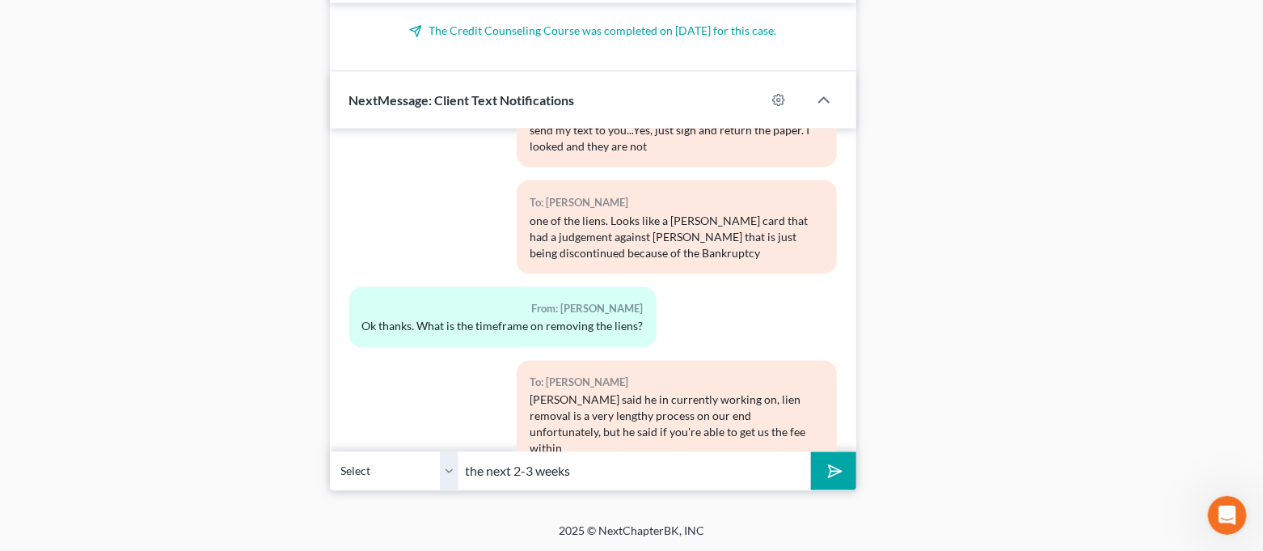
type input "the next 2-3 weeks"
click at [811, 452] on button "submit" at bounding box center [833, 471] width 44 height 38
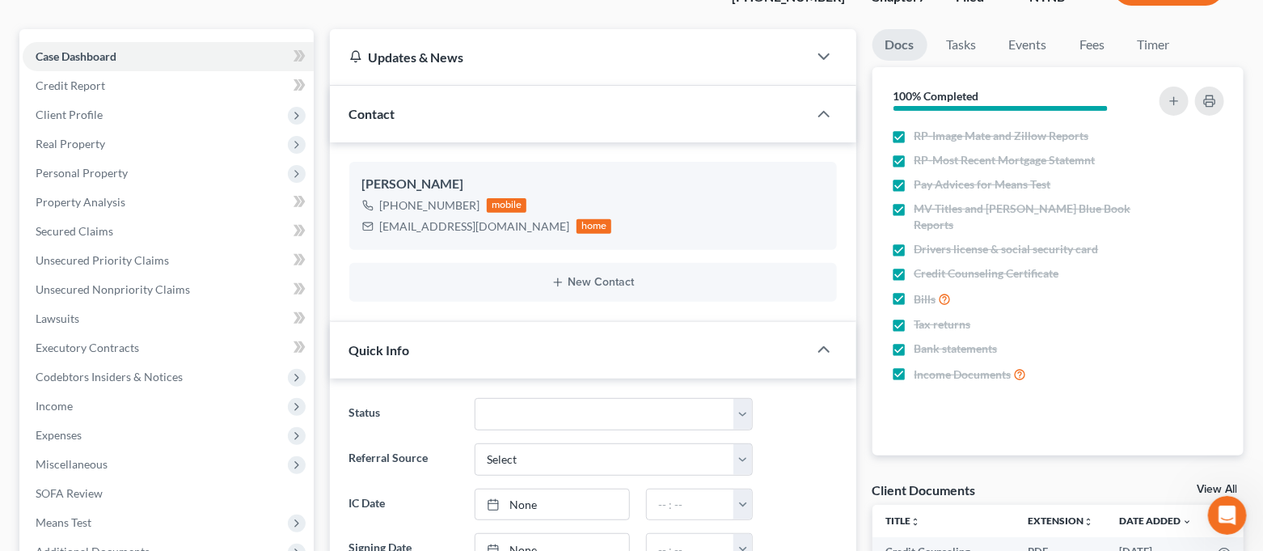
scroll to position [0, 0]
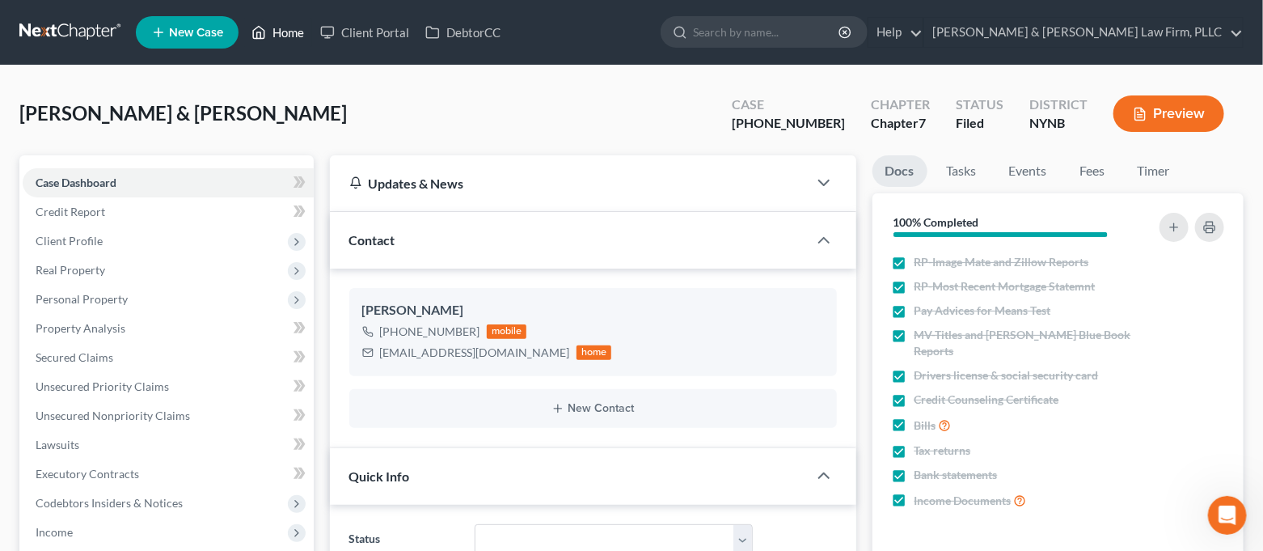
click at [289, 31] on link "Home" at bounding box center [277, 32] width 69 height 29
